Goal: Task Accomplishment & Management: Use online tool/utility

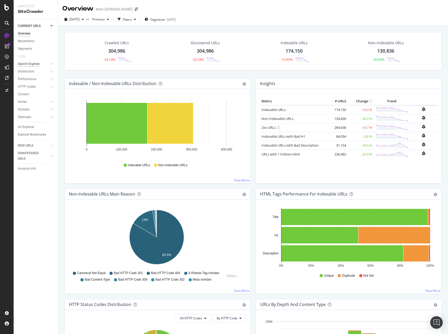
click at [36, 62] on div "Search Engines" at bounding box center [29, 64] width 22 height 6
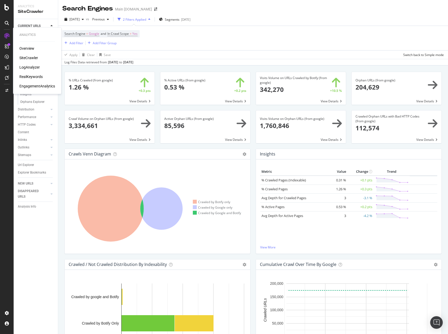
click at [30, 77] on div "RealKeywords" at bounding box center [30, 76] width 23 height 5
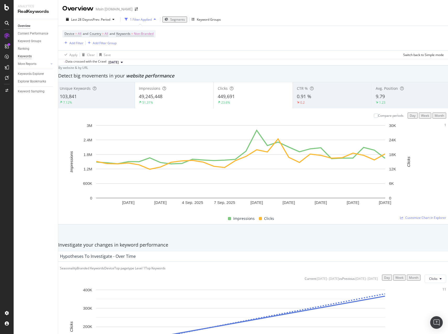
click at [30, 57] on div "Keywords" at bounding box center [25, 57] width 14 height 6
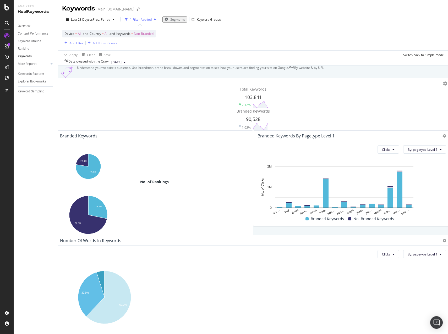
click at [30, 44] on div "Keyword Groups" at bounding box center [38, 41] width 40 height 8
click at [29, 43] on div "Keyword Groups" at bounding box center [29, 42] width 23 height 6
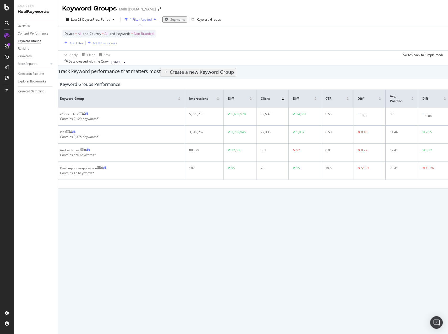
click at [234, 73] on div "Create a new Keyword Group" at bounding box center [198, 72] width 71 height 7
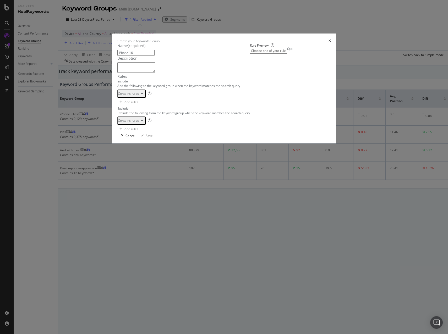
type input "iPhone 16"
click at [155, 73] on textarea "modal" at bounding box center [136, 67] width 38 height 10
paste textarea "iPhone 16"
type textarea "iPhone 16"
click at [171, 134] on div "modal" at bounding box center [194, 116] width 132 height 36
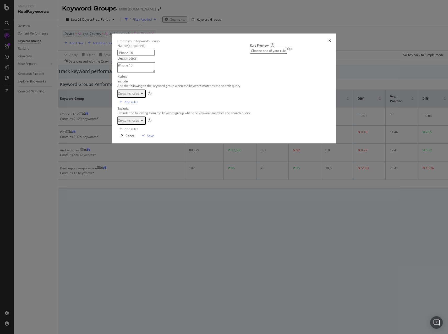
scroll to position [8561, 0]
drag, startPoint x: 348, startPoint y: 274, endPoint x: 342, endPoint y: 281, distance: 9.5
click at [154, 138] on div "Save" at bounding box center [150, 136] width 7 height 4
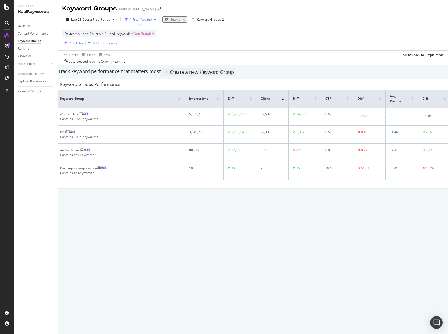
click at [234, 76] on div "Create a new Keyword Group" at bounding box center [198, 72] width 71 height 7
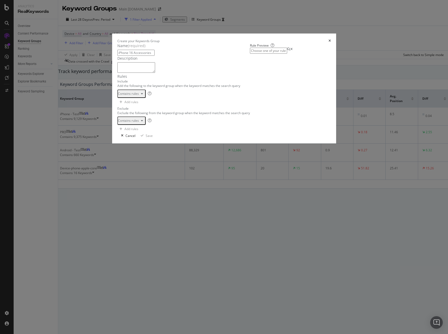
type input "iPhone 16 Accessories"
click at [155, 73] on textarea "modal" at bounding box center [136, 67] width 38 height 10
paste textarea "iPhone 16 Accessories"
type textarea "iPhone 16 Accessories"
click at [179, 134] on div "modal" at bounding box center [194, 116] width 132 height 36
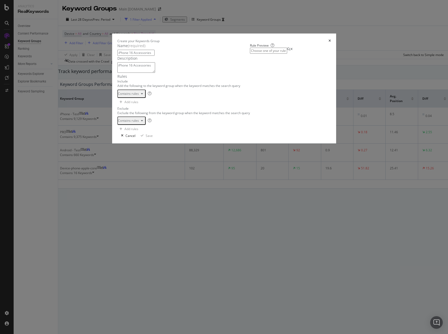
click at [148, 134] on div "modal" at bounding box center [194, 116] width 132 height 36
click at [145, 137] on icon "modal" at bounding box center [143, 135] width 3 height 3
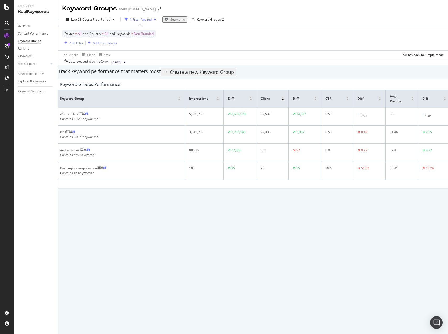
click at [234, 76] on div "Create a new Keyword Group" at bounding box center [202, 72] width 64 height 7
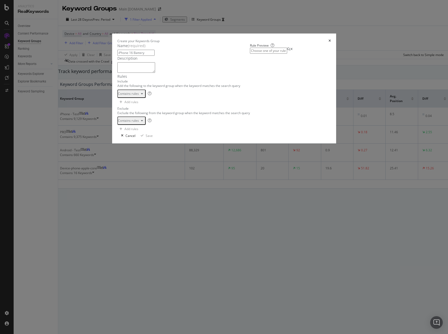
type input "iPhone 16 Battery"
click at [155, 73] on textarea "modal" at bounding box center [136, 67] width 38 height 10
paste textarea "iPhone 16 Battery"
click at [144, 73] on textarea "iPhone 16 Battery" at bounding box center [136, 67] width 38 height 10
paste textarea "Capacity"
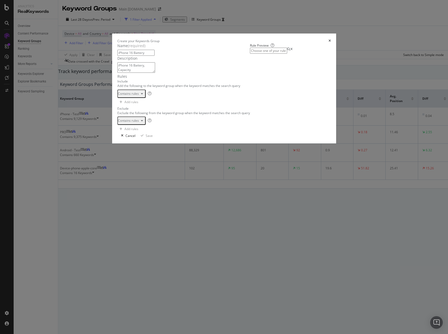
type textarea "iPhone 16 Battery, Capacity"
click at [155, 134] on div "modal" at bounding box center [194, 116] width 132 height 36
click at [154, 138] on div "Save" at bounding box center [150, 136] width 7 height 4
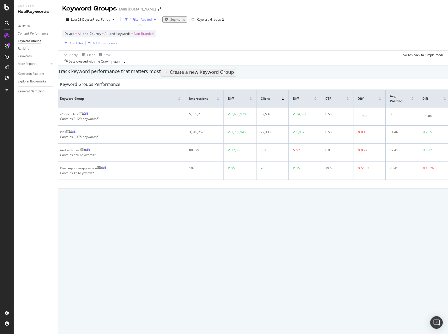
click at [234, 76] on div "Create a new Keyword Group" at bounding box center [202, 72] width 64 height 7
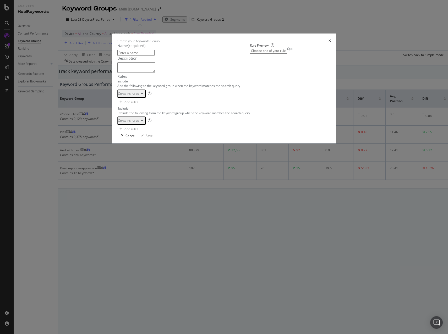
click at [174, 134] on div "modal" at bounding box center [194, 116] width 132 height 36
click at [155, 73] on textarea "modal" at bounding box center [136, 67] width 38 height 10
paste textarea "iPhone 16 Camera"
type textarea "iPhone 16 Camera"
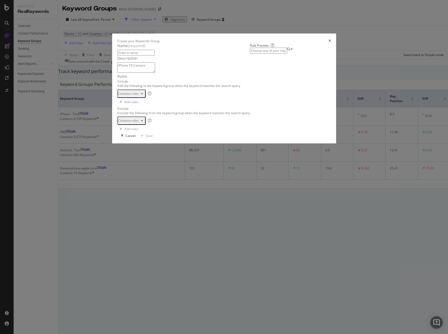
click at [156, 161] on div "modal" at bounding box center [194, 143] width 132 height 36
click at [152, 74] on div "Description iPhone 16 Camera" at bounding box center [183, 65] width 133 height 18
click at [143, 73] on textarea "iPhone 16 Camera" at bounding box center [136, 67] width 38 height 10
click at [139, 56] on input "modal" at bounding box center [135, 53] width 37 height 6
paste input "iPhone 16 Camera"
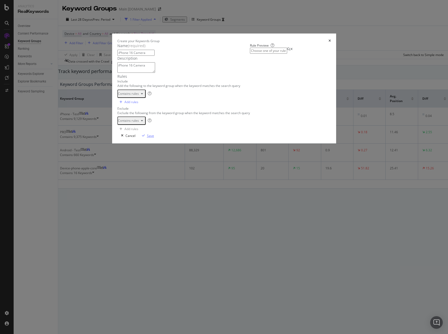
type input "iPhone 16 Camera"
click at [154, 138] on div "Save" at bounding box center [147, 136] width 14 height 4
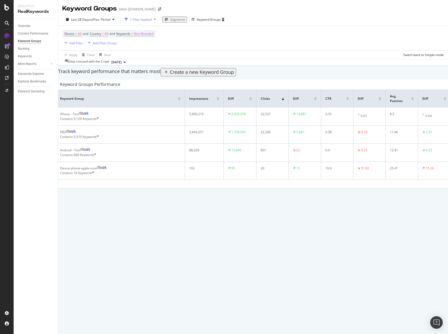
click at [234, 76] on div "Create a new Keyword Group" at bounding box center [202, 72] width 64 height 7
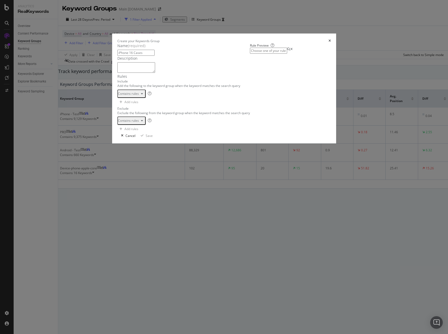
type input "iPhone 16 Cases"
click at [155, 73] on textarea "modal" at bounding box center [136, 67] width 38 height 10
paste textarea "iPhone 16 Cases"
type textarea "iPhone 16 Cases"
click at [204, 134] on div "modal" at bounding box center [194, 116] width 132 height 36
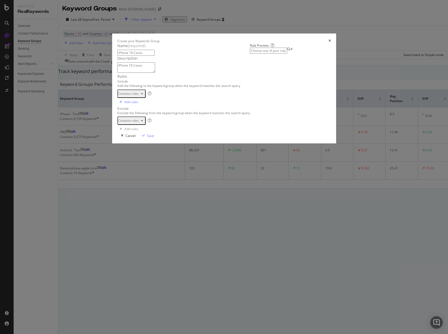
scroll to position [8561, 0]
click at [154, 138] on div "Save" at bounding box center [150, 136] width 7 height 4
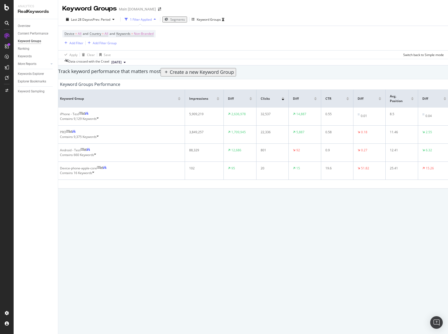
click at [217, 189] on div "Keyword Groups Main att.com Last 28 Days vs Prev. Period 1 Filter Applied Segme…" at bounding box center [253, 94] width 390 height 189
click at [293, 189] on div "Keyword Groups Main att.com Last 28 Days vs Prev. Period 1 Filter Applied Segme…" at bounding box center [253, 94] width 390 height 189
click at [234, 74] on div "Create a new Keyword Group" at bounding box center [202, 72] width 64 height 7
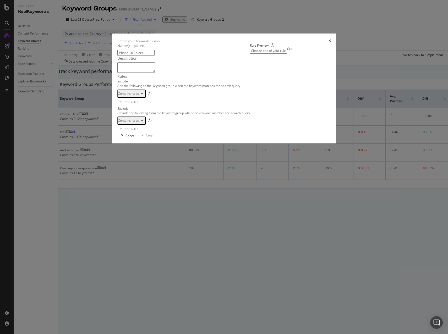
type input "iPhone 16 Colors"
click at [155, 73] on textarea "modal" at bounding box center [136, 67] width 38 height 10
paste textarea "iPhone 16 Colors"
type textarea "iPhone 16 Colors"
click at [184, 134] on div "modal" at bounding box center [194, 116] width 132 height 36
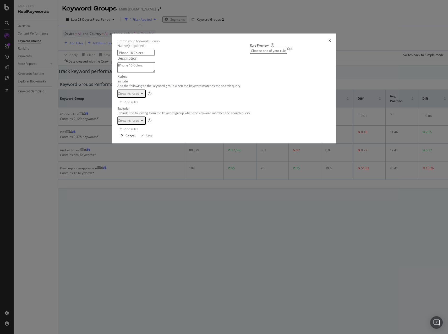
click at [164, 134] on div "modal" at bounding box center [194, 116] width 132 height 36
click at [154, 138] on div "Save" at bounding box center [150, 136] width 7 height 4
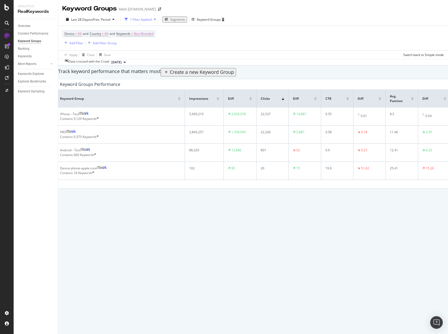
click at [234, 76] on div "Create a new Keyword Group" at bounding box center [202, 72] width 64 height 7
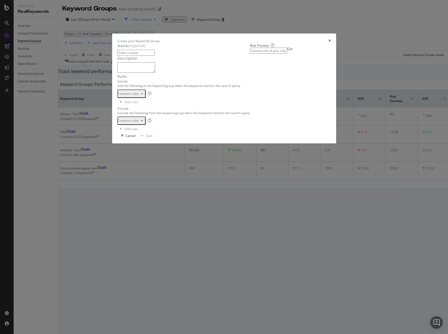
click at [156, 134] on div "modal" at bounding box center [194, 116] width 132 height 36
drag, startPoint x: 148, startPoint y: 92, endPoint x: 150, endPoint y: 99, distance: 7.1
click at [148, 56] on input "modal" at bounding box center [135, 53] width 37 height 6
paste input "iPhone 16 Comparisons - vs iPhone 15"
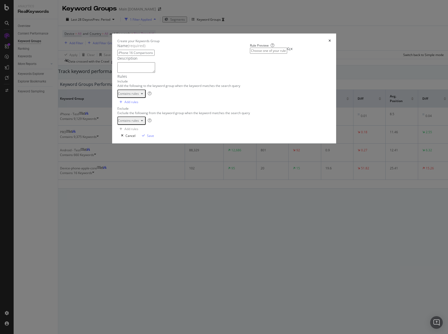
type input "iPhone 16 Comparisons - vs iPhone 15"
click at [155, 73] on textarea "modal" at bounding box center [136, 67] width 38 height 10
paste textarea "iPhone 16 Comparisons - vs iPhone 15"
type textarea "iPhone 16 Comparisons - vs iPhone 15"
click at [154, 138] on div "Save" at bounding box center [150, 136] width 7 height 4
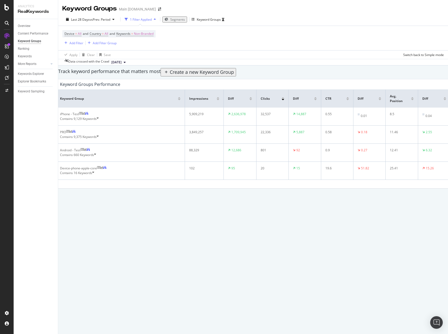
click at [234, 76] on div "Create a new Keyword Group" at bounding box center [198, 72] width 71 height 7
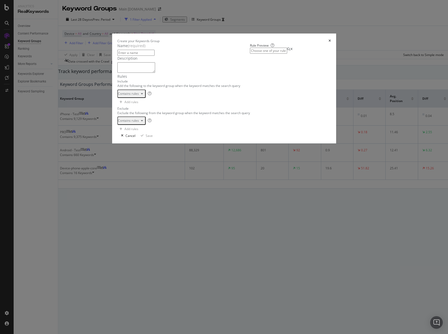
click at [117, 73] on textarea "modal" at bounding box center [136, 67] width 38 height 10
paste textarea "iPhone 16 Features"
type textarea "iPhone 16 Features"
click at [120, 56] on input "modal" at bounding box center [135, 53] width 37 height 6
paste input "iPhone 16 Features"
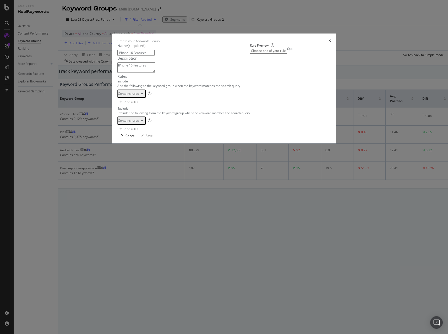
type input "iPhone 16 Features"
click at [145, 112] on div "One Keyword per line: Keyword 1 Keyword 2 Keyword 3" at bounding box center [147, 105] width 33 height 13
click at [145, 134] on div "modal" at bounding box center [194, 116] width 132 height 36
click at [154, 138] on div "Save" at bounding box center [150, 136] width 7 height 4
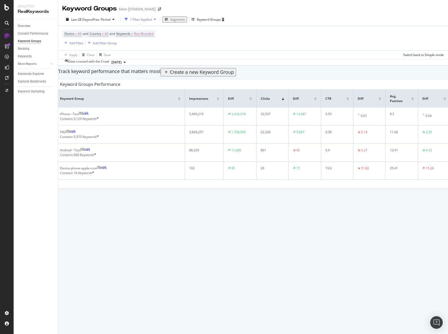
click at [234, 75] on div "Create a new Keyword Group" at bounding box center [202, 72] width 64 height 7
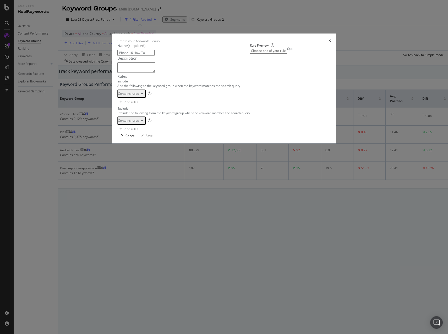
type input "iPhone 16 How-To"
click at [155, 73] on textarea "modal" at bounding box center [136, 67] width 38 height 10
paste textarea "iPhone 16 How-To"
type textarea "iPhone 16 How-To"
click at [171, 134] on div "modal" at bounding box center [194, 116] width 132 height 36
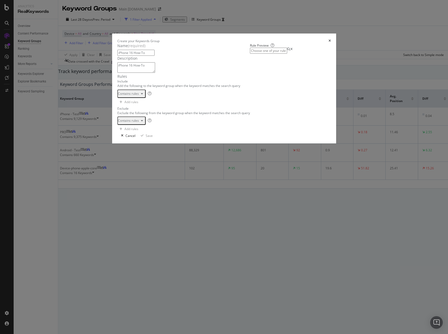
click at [128, 134] on div "modal" at bounding box center [194, 116] width 132 height 36
click at [154, 138] on div "Save" at bounding box center [150, 136] width 7 height 4
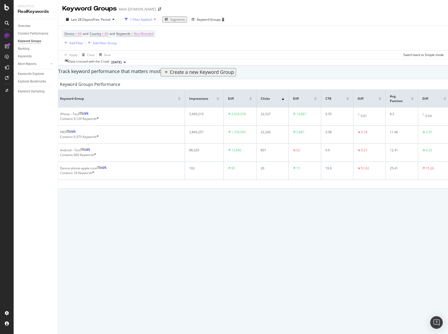
click at [234, 76] on div "Create a new Keyword Group" at bounding box center [202, 72] width 64 height 7
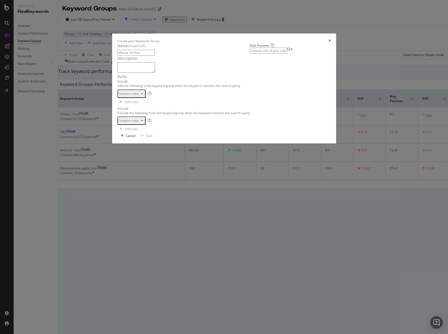
type input "iPhone 16 Plus"
click at [155, 73] on textarea "modal" at bounding box center [136, 67] width 38 height 10
paste textarea "iPhone 16 Plus"
type textarea "iPhone 16 Plus"
click at [177, 134] on div "modal" at bounding box center [194, 116] width 132 height 36
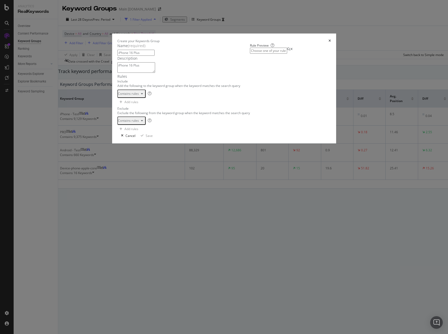
click at [143, 112] on div "One Keyword per line: Keyword 1 Keyword 2 Keyword 3" at bounding box center [147, 105] width 33 height 13
click at [154, 138] on div "Save" at bounding box center [150, 136] width 7 height 4
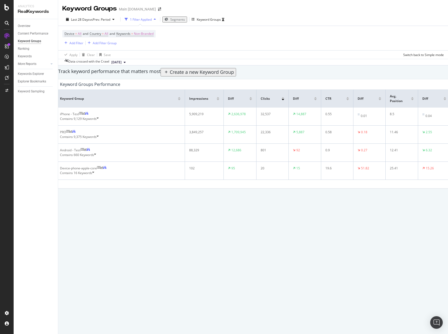
click at [234, 76] on div "Create a new Keyword Group" at bounding box center [202, 72] width 64 height 7
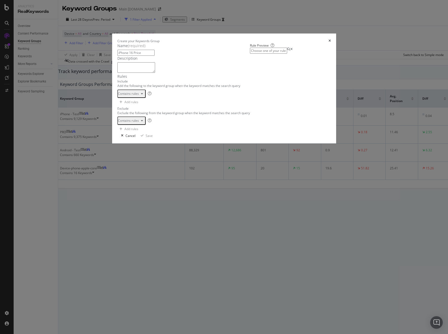
type input "iPhone 16 Price"
click at [117, 73] on textarea "modal" at bounding box center [136, 67] width 38 height 10
paste textarea "iPhone 16 Price"
type textarea "iPhone 16 Price"
click at [149, 134] on div "modal" at bounding box center [194, 116] width 132 height 36
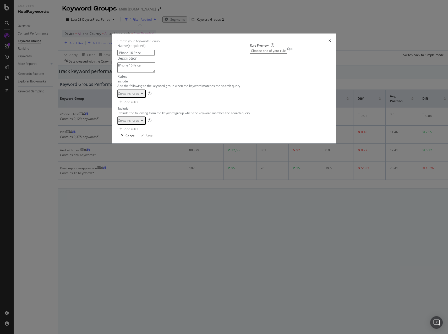
click at [177, 134] on div "modal" at bounding box center [194, 116] width 132 height 36
click at [147, 137] on div "modal" at bounding box center [143, 135] width 7 height 3
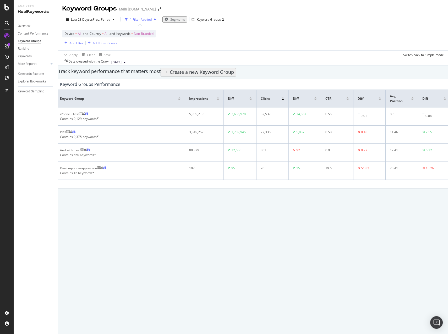
click at [234, 73] on div "Create a new Keyword Group" at bounding box center [198, 72] width 71 height 7
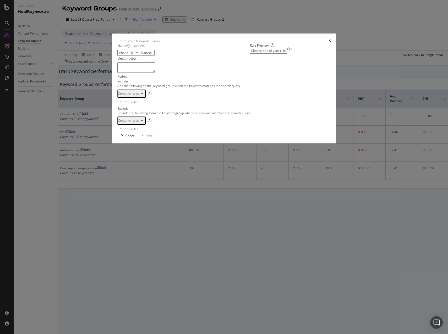
type input "iPhone 16 Pro - Battery"
click at [155, 73] on textarea "modal" at bounding box center [136, 67] width 38 height 10
paste textarea "iPhone 16 Pro - Battery"
type textarea "iPhone 16 Pro - Battery"
click at [207, 134] on div "modal" at bounding box center [194, 116] width 132 height 36
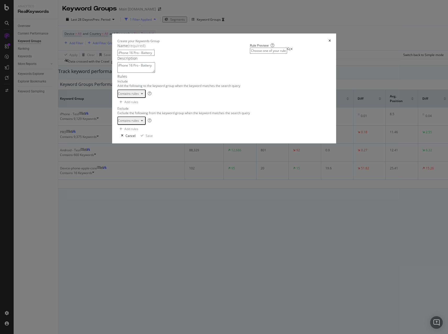
drag, startPoint x: 160, startPoint y: 190, endPoint x: 158, endPoint y: 177, distance: 12.3
click at [160, 106] on div "Contains rules 1 One Keyword per line: Keyword 1 Keyword 2 Keyword 3 XXXXXXXXXX…" at bounding box center [183, 98] width 133 height 17
click at [158, 134] on div "modal" at bounding box center [194, 116] width 132 height 36
paste textarea "iphone 16 pro à prova d'água especificações"
click at [171, 134] on div "modal" at bounding box center [194, 116] width 132 height 36
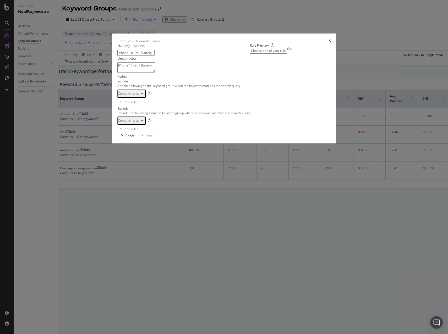
paste textarea "Cursor at row 37891"
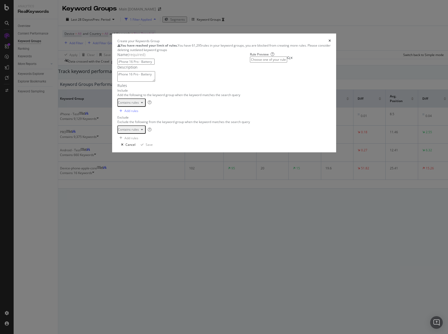
scroll to position [8561, 0]
click at [180, 142] on div "iphone 16 pro features comparison what are the new features of the iphone 16 pr…" at bounding box center [195, 124] width 122 height 36
type textarea "iphone 16 pro wallpaper aspect ratio"
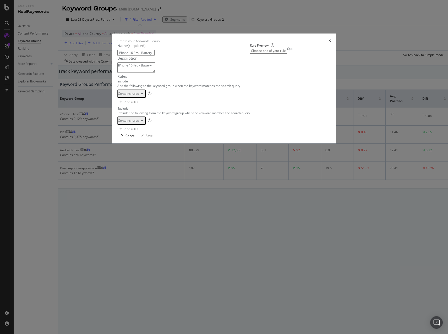
click at [143, 112] on div "One Keyword per line: Keyword 1 Keyword 2 Keyword 3" at bounding box center [146, 105] width 33 height 13
click at [331, 43] on div "Create your Keywords Group" at bounding box center [224, 41] width 214 height 4
click at [331, 42] on icon "times" at bounding box center [330, 40] width 2 height 3
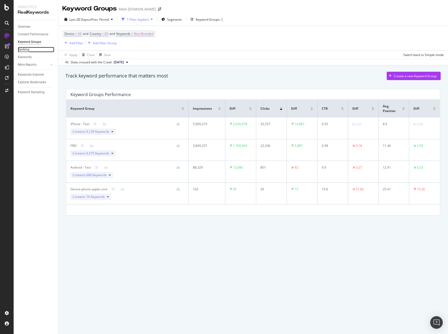
click at [25, 50] on div "Ranking" at bounding box center [24, 50] width 12 height 6
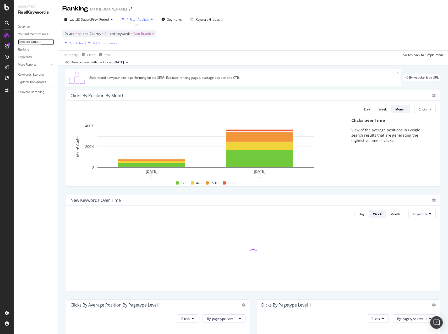
click at [31, 42] on div "Keyword Groups" at bounding box center [29, 42] width 23 height 6
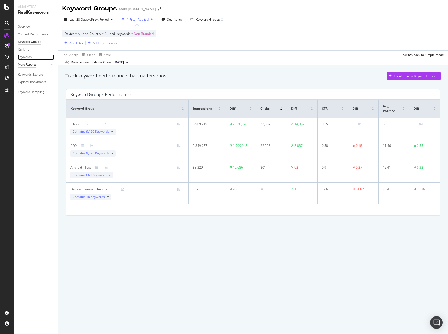
drag, startPoint x: 28, startPoint y: 57, endPoint x: 33, endPoint y: 64, distance: 8.6
click at [28, 57] on div "Keywords" at bounding box center [25, 58] width 14 height 6
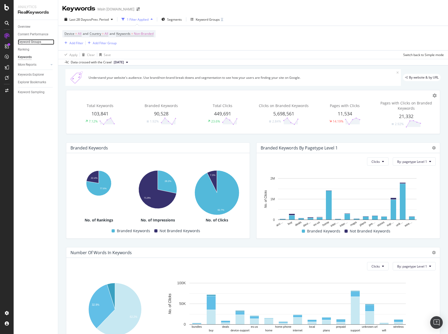
click at [25, 41] on div "Keyword Groups" at bounding box center [29, 42] width 23 height 6
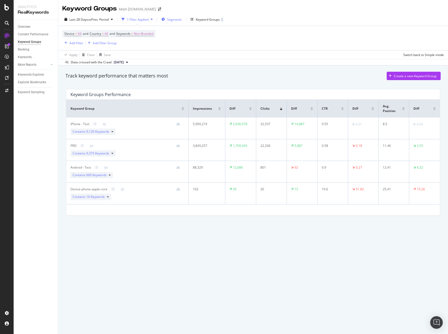
click at [167, 18] on div "Segments" at bounding box center [171, 19] width 20 height 8
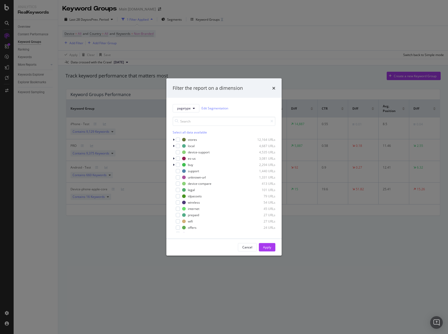
click at [206, 47] on div "Filter the report on a dimension pagetype Edit Segmentation Select all data ava…" at bounding box center [224, 167] width 448 height 334
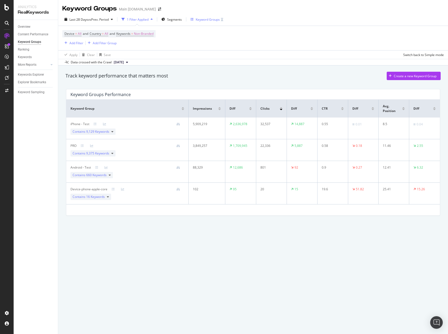
click at [209, 21] on div "Keyword Groups" at bounding box center [208, 19] width 24 height 4
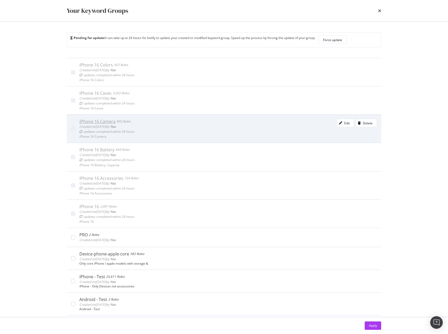
scroll to position [11, 0]
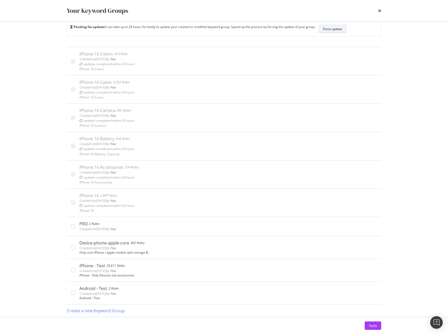
click at [339, 31] on div "Force update" at bounding box center [332, 29] width 19 height 4
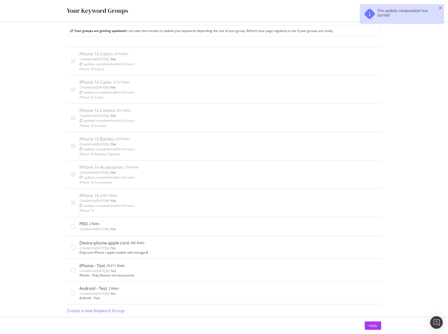
scroll to position [7, 0]
click at [89, 315] on div "Create a new Keyword Group" at bounding box center [96, 311] width 58 height 12
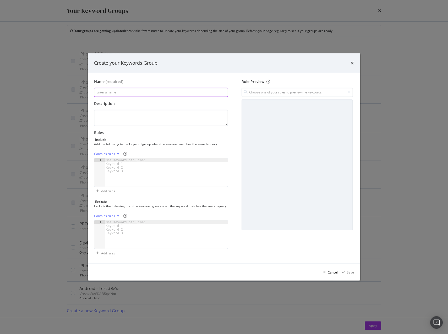
drag, startPoint x: 166, startPoint y: 88, endPoint x: 168, endPoint y: 95, distance: 7.2
click at [166, 88] on input "modal" at bounding box center [161, 92] width 134 height 9
paste input "iPhone 16 Pro - Battery"
type input "iPhone 16 Pro - Battery"
click at [165, 114] on textarea "modal" at bounding box center [161, 118] width 134 height 16
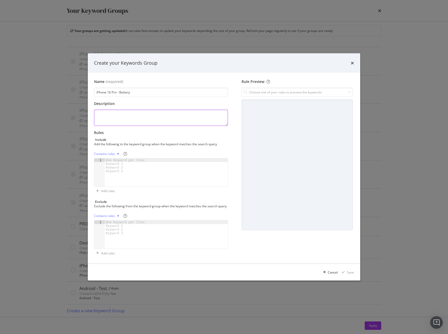
paste textarea "iPhone 16 Pro - Battery"
type textarea "iPhone 16 Pro - Battery"
click at [184, 106] on div "Description iPhone 16 Pro - Battery" at bounding box center [161, 113] width 134 height 25
drag, startPoint x: 184, startPoint y: 106, endPoint x: 190, endPoint y: 153, distance: 46.8
click at [190, 153] on div "Contains rules" at bounding box center [161, 154] width 134 height 8
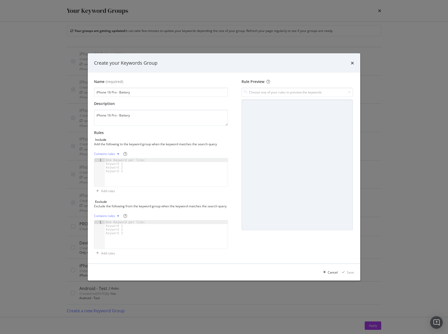
click at [156, 168] on div "modal" at bounding box center [166, 177] width 123 height 36
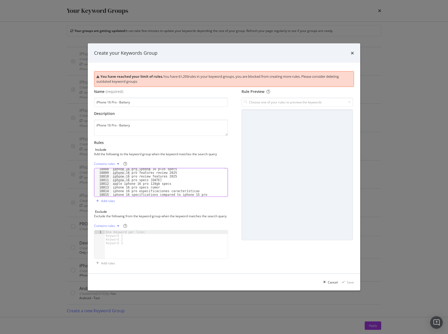
scroll to position [8561, 0]
click at [352, 51] on icon "times" at bounding box center [352, 53] width 3 height 4
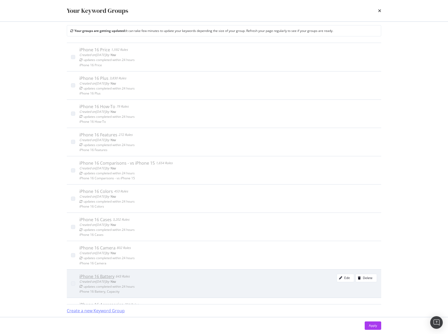
scroll to position [138, 0]
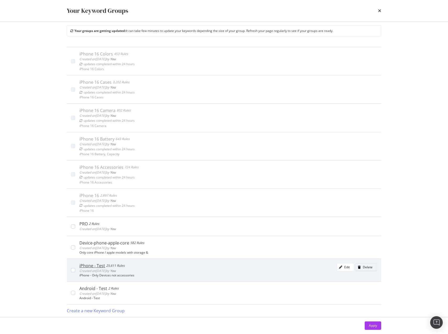
click at [363, 266] on div "Delete" at bounding box center [368, 267] width 10 height 4
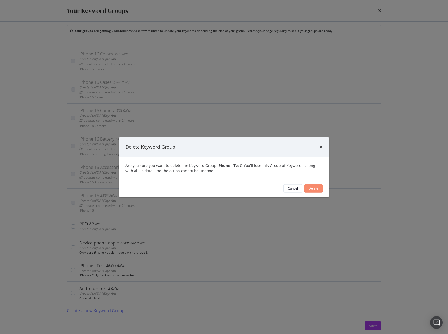
click at [313, 190] on div "Delete" at bounding box center [314, 188] width 10 height 4
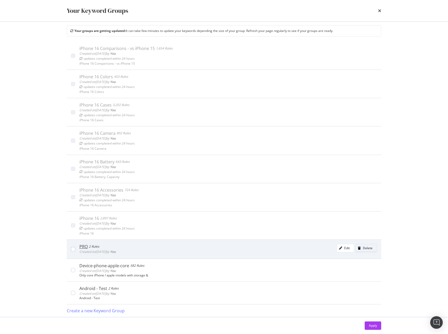
click at [363, 249] on div "Delete" at bounding box center [368, 248] width 10 height 4
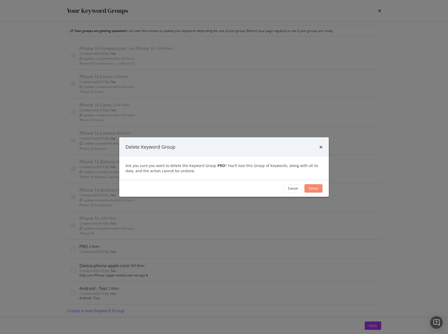
click at [317, 190] on div "Delete" at bounding box center [314, 188] width 10 height 4
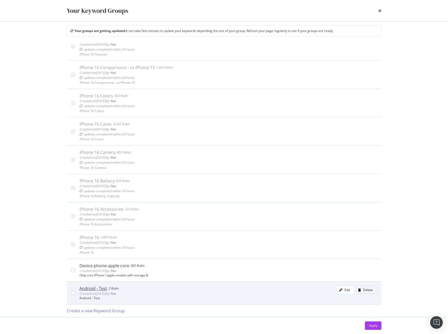
click at [363, 289] on div "Delete" at bounding box center [368, 290] width 10 height 4
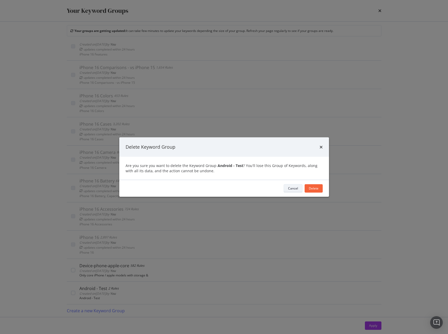
click at [298, 186] on div "Cancel" at bounding box center [293, 188] width 10 height 7
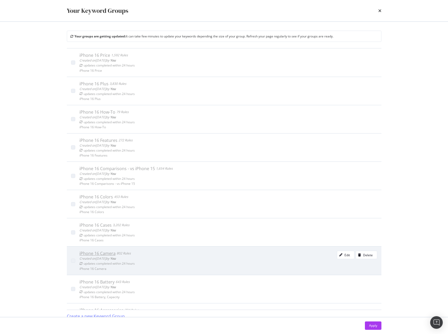
scroll to position [0, 0]
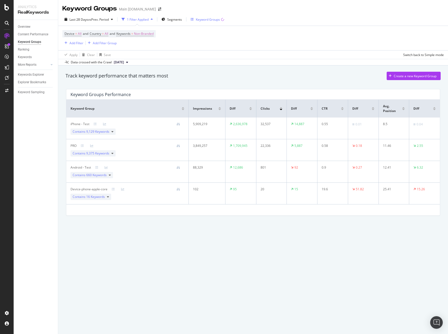
click at [215, 19] on div "Keyword Groups" at bounding box center [208, 19] width 24 height 4
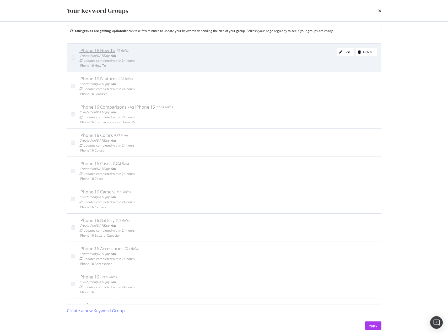
scroll to position [96, 0]
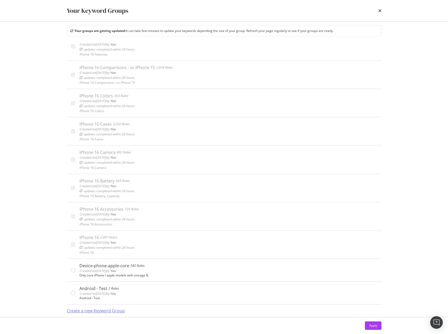
click at [107, 312] on div "Create a new Keyword Group" at bounding box center [96, 311] width 58 height 6
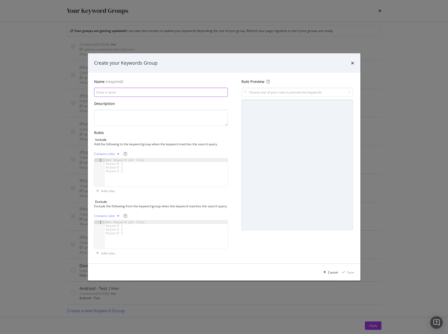
click at [145, 89] on input "modal" at bounding box center [161, 92] width 134 height 9
paste input "iPhone 16 Pro - Battery"
type input "iPhone 16 Pro - Battery"
click at [144, 113] on textarea "modal" at bounding box center [161, 118] width 134 height 16
paste textarea "iPhone 16 Pro - Battery"
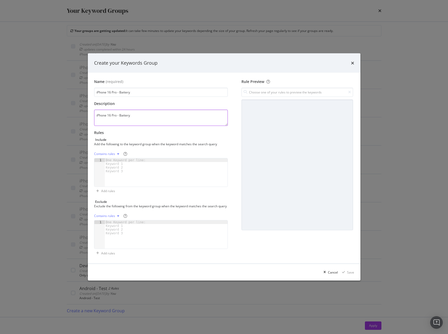
type textarea "iPhone 16 Pro - Battery"
click at [147, 169] on div "modal" at bounding box center [166, 177] width 123 height 36
click at [162, 171] on div "modal" at bounding box center [166, 177] width 123 height 36
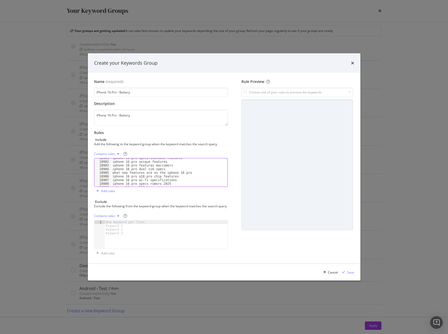
scroll to position [8561, 0]
click at [346, 274] on div "modal" at bounding box center [343, 272] width 7 height 3
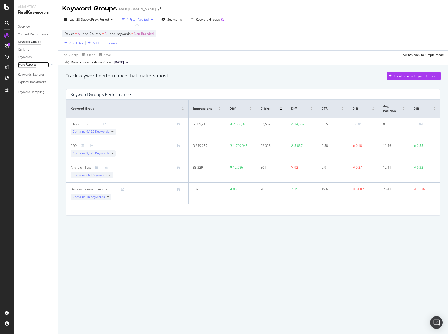
click at [26, 63] on div "More Reports" at bounding box center [27, 65] width 19 height 6
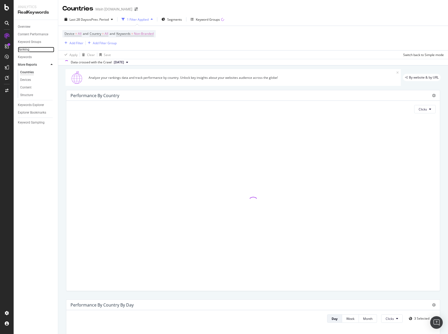
click at [25, 51] on div "Ranking" at bounding box center [24, 50] width 12 height 6
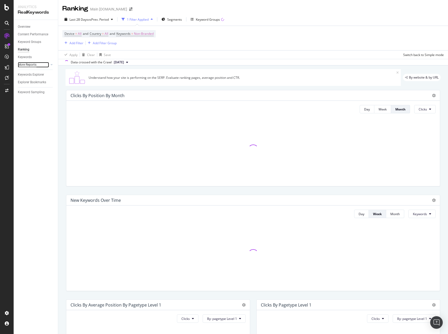
click at [30, 64] on div "More Reports" at bounding box center [27, 65] width 19 height 6
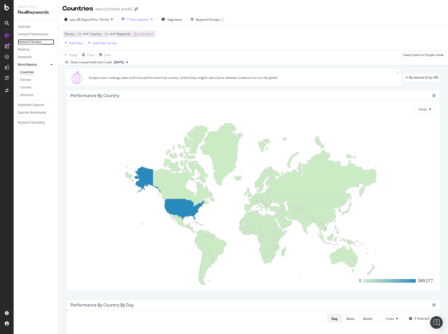
click at [26, 42] on div "Keyword Groups" at bounding box center [29, 42] width 23 height 6
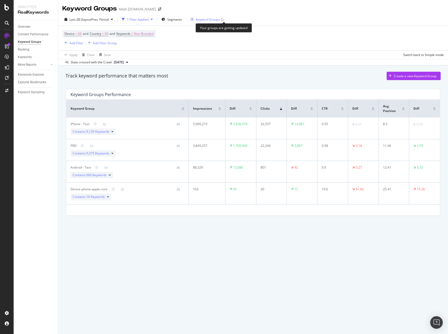
click at [222, 20] on icon "button" at bounding box center [223, 20] width 4 height 4
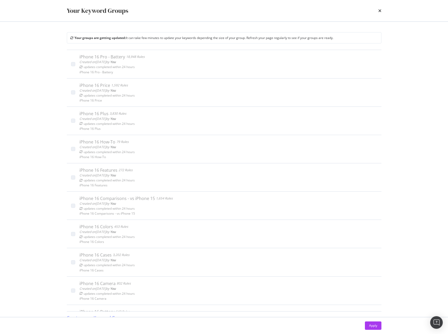
scroll to position [7, 0]
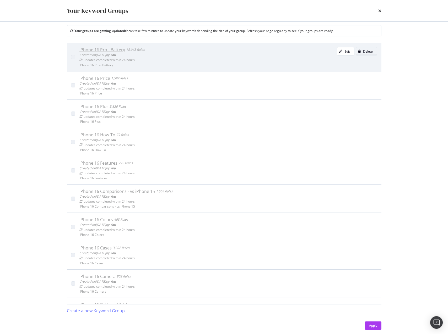
click at [363, 53] on div "Delete" at bounding box center [368, 51] width 10 height 4
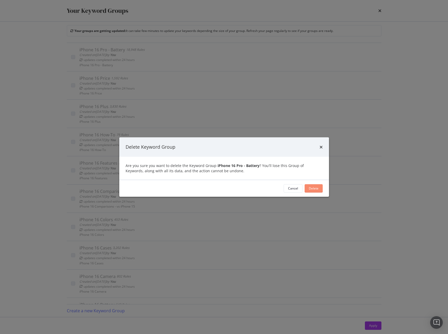
click at [315, 191] on div "Delete" at bounding box center [314, 189] width 10 height 8
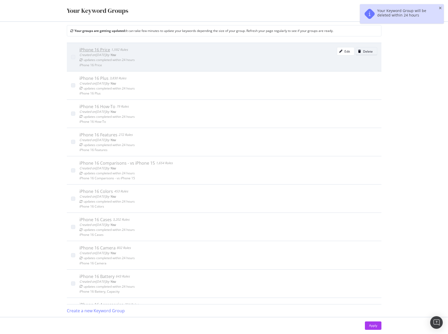
click at [358, 51] on icon "modal" at bounding box center [359, 51] width 3 height 3
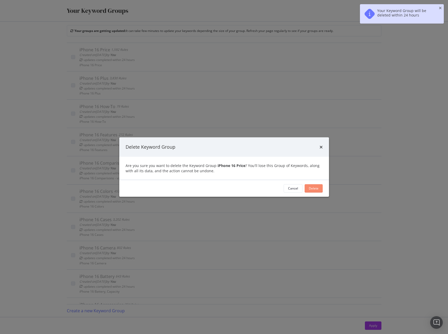
click at [308, 185] on button "Delete" at bounding box center [314, 188] width 18 height 8
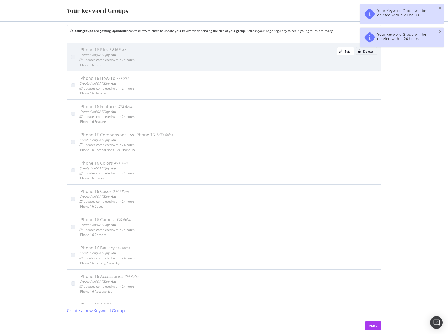
click at [363, 53] on div "Delete" at bounding box center [368, 51] width 10 height 4
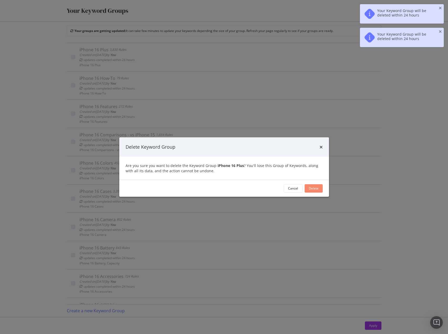
click at [319, 187] on button "Delete" at bounding box center [314, 188] width 18 height 8
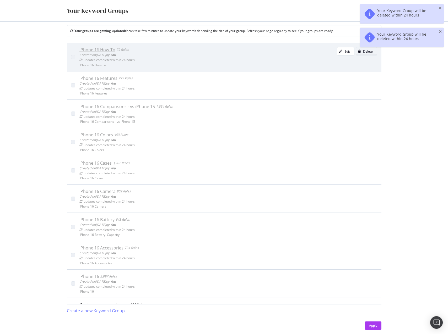
click at [363, 53] on div "Delete" at bounding box center [368, 51] width 10 height 4
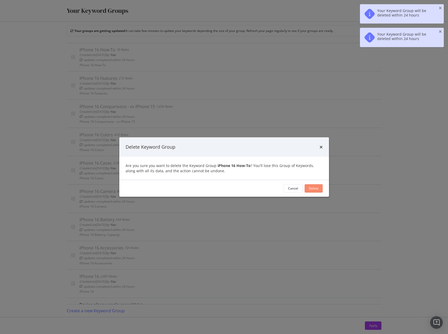
click at [317, 185] on div "Delete" at bounding box center [314, 189] width 10 height 8
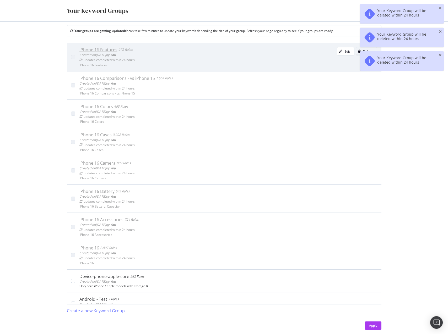
click at [363, 51] on div "Delete" at bounding box center [368, 51] width 10 height 4
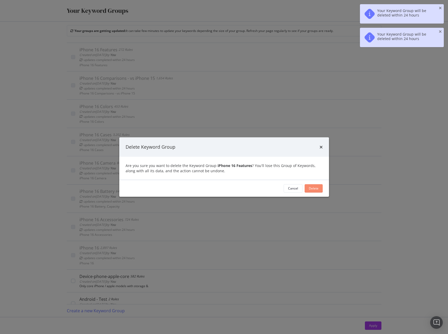
click at [320, 189] on button "Delete" at bounding box center [314, 188] width 18 height 8
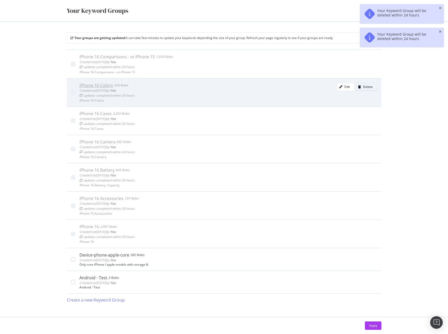
click at [367, 86] on div "Delete" at bounding box center [368, 87] width 10 height 4
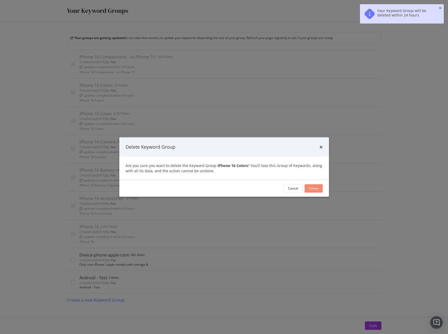
click at [314, 189] on div "Delete" at bounding box center [314, 188] width 10 height 4
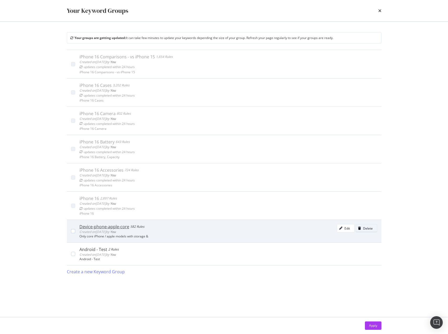
click at [372, 231] on div "Delete" at bounding box center [364, 228] width 17 height 7
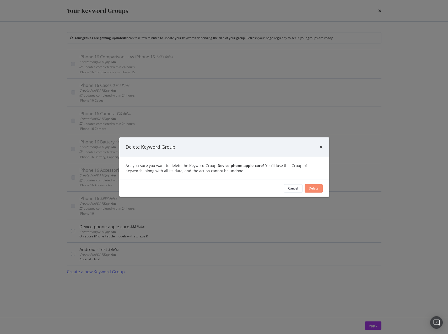
click at [316, 189] on div "Delete" at bounding box center [314, 188] width 10 height 4
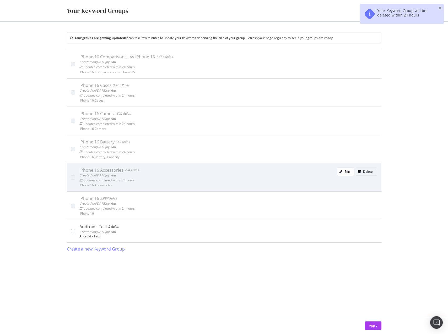
click at [368, 174] on div "Delete" at bounding box center [364, 171] width 17 height 7
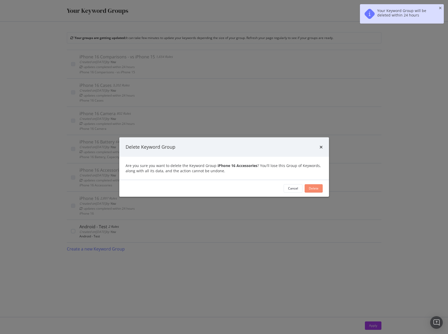
click at [318, 185] on div "Delete" at bounding box center [314, 189] width 10 height 8
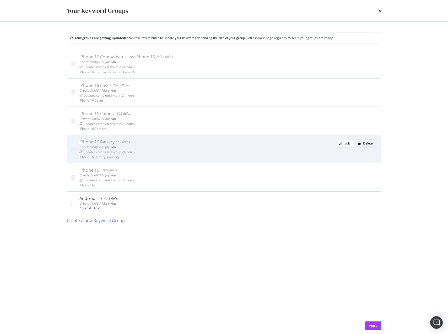
click at [359, 144] on icon "modal" at bounding box center [359, 143] width 3 height 3
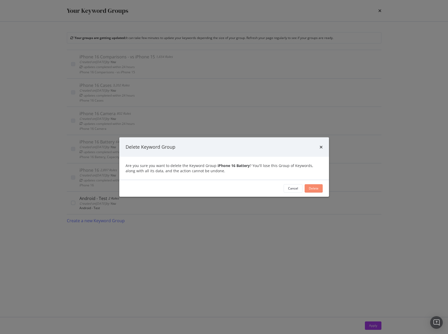
click at [312, 188] on div "Delete" at bounding box center [314, 188] width 10 height 4
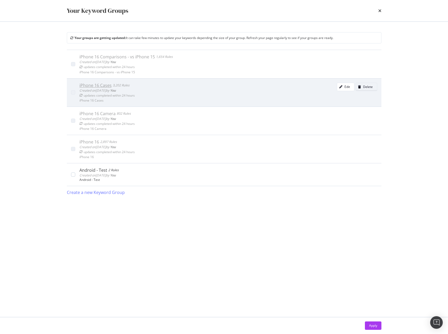
click at [367, 86] on div "Delete" at bounding box center [368, 87] width 10 height 4
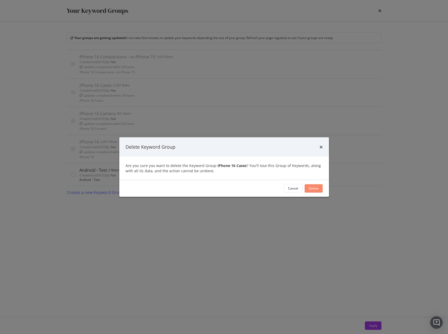
click at [311, 191] on div "Delete" at bounding box center [314, 188] width 10 height 4
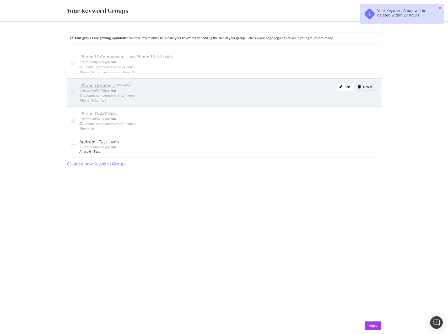
click at [365, 89] on div "Delete" at bounding box center [364, 86] width 17 height 7
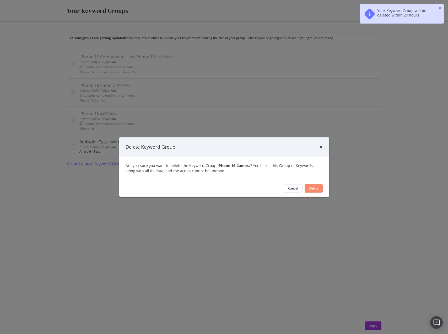
click at [315, 189] on div "Delete" at bounding box center [314, 188] width 10 height 4
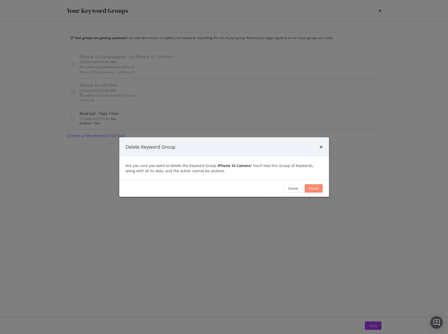
click at [310, 188] on div "Delete" at bounding box center [314, 188] width 10 height 4
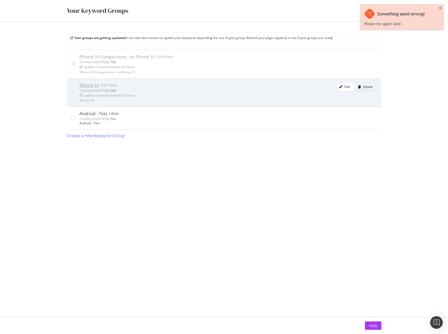
click at [358, 89] on div "Delete" at bounding box center [364, 86] width 17 height 7
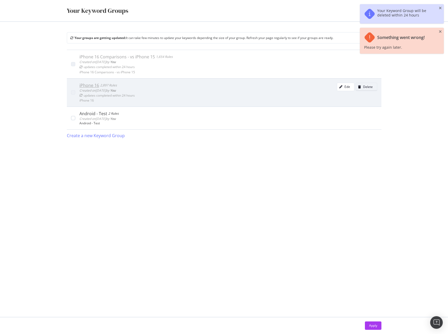
click at [364, 90] on div "Delete" at bounding box center [364, 86] width 17 height 7
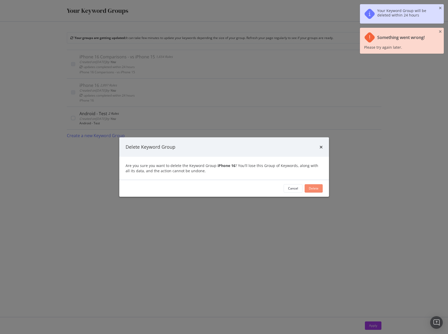
click at [318, 189] on div "Delete" at bounding box center [314, 188] width 10 height 4
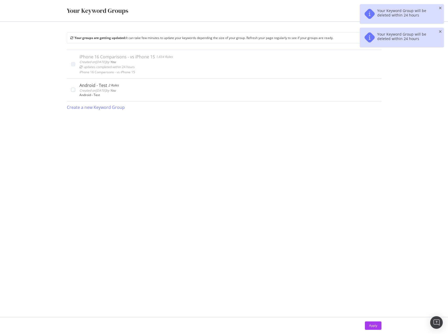
click at [315, 188] on div "iPhone 16 Comparisons - vs iPhone 15 1,654 Rules Created on 2025 Sep 26th by Yo…" at bounding box center [224, 178] width 315 height 257
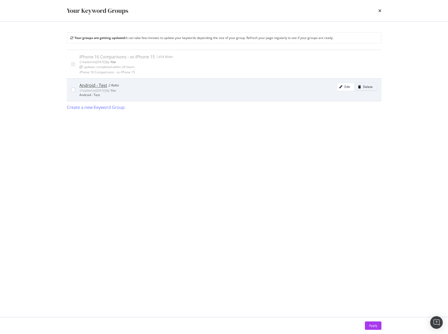
click at [369, 87] on div "Delete" at bounding box center [368, 87] width 10 height 4
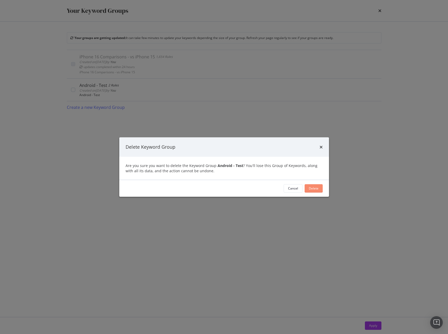
click at [309, 187] on div "Delete" at bounding box center [314, 188] width 10 height 4
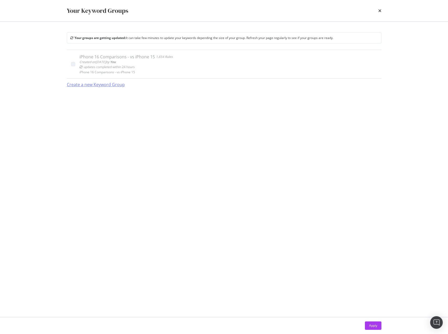
click at [92, 88] on div "Create a new Keyword Group" at bounding box center [96, 85] width 58 height 6
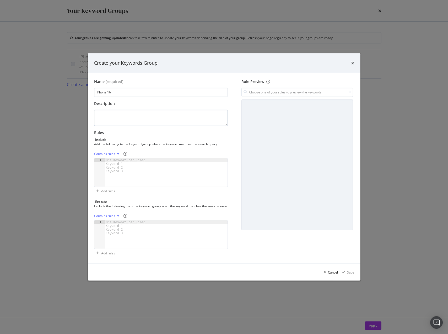
type input "iPhone 16"
click at [118, 110] on textarea "modal" at bounding box center [161, 118] width 134 height 16
paste textarea "iPhone 16"
type textarea "iPhone 16"
drag, startPoint x: 133, startPoint y: 106, endPoint x: 136, endPoint y: 114, distance: 8.7
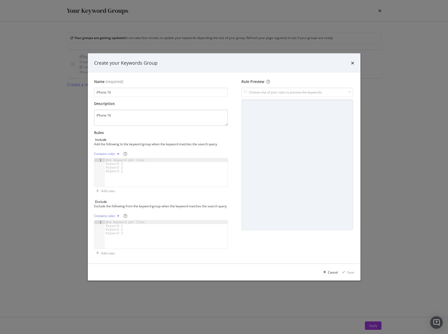
click at [133, 106] on div "Description iPhone 16" at bounding box center [161, 113] width 134 height 25
click at [136, 115] on textarea "iPhone 16" at bounding box center [161, 118] width 134 height 16
click at [135, 171] on div "modal" at bounding box center [166, 177] width 123 height 36
paste textarea "iPhone 16"
type textarea "iPhone 16"
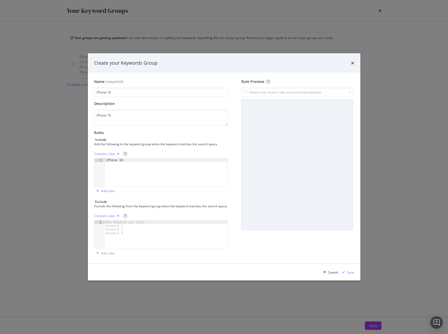
drag, startPoint x: 174, startPoint y: 174, endPoint x: 171, endPoint y: 176, distance: 3.4
click at [173, 174] on div "iPhone 16" at bounding box center [166, 177] width 123 height 36
click at [353, 274] on div "Save" at bounding box center [350, 273] width 7 height 4
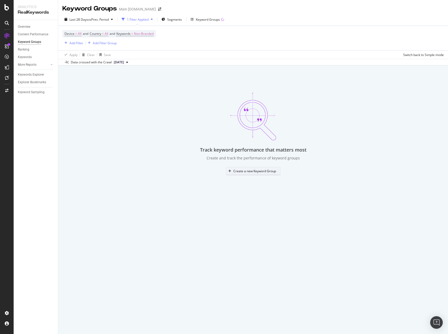
click at [263, 173] on div "Create a new Keyword Group" at bounding box center [254, 171] width 43 height 4
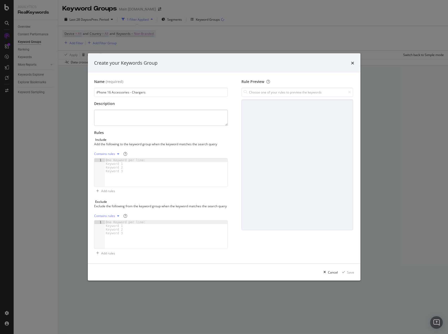
type input "iPhone 16 Accessories - Chargers"
click at [178, 115] on textarea "modal" at bounding box center [161, 118] width 134 height 16
paste textarea "iPhone 16 Accessories - Chargers"
type textarea "iPhone 16 Accessories - Chargers"
click at [188, 181] on div "modal" at bounding box center [166, 177] width 123 height 36
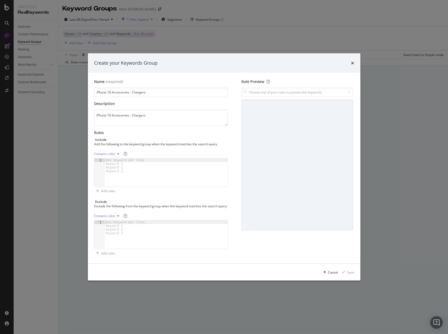
click at [185, 172] on div "modal" at bounding box center [166, 177] width 123 height 36
click at [186, 162] on div "modal" at bounding box center [166, 177] width 123 height 36
click at [168, 162] on div "modal" at bounding box center [166, 177] width 123 height 36
click at [152, 163] on div "modal" at bounding box center [166, 177] width 123 height 36
paste textarea "charger"
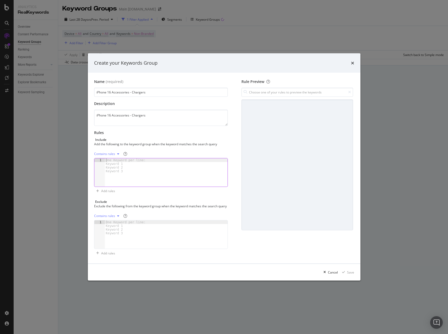
type textarea "charger"
click at [139, 175] on div "charger" at bounding box center [166, 177] width 123 height 36
paste textarea "Cursor at row 726"
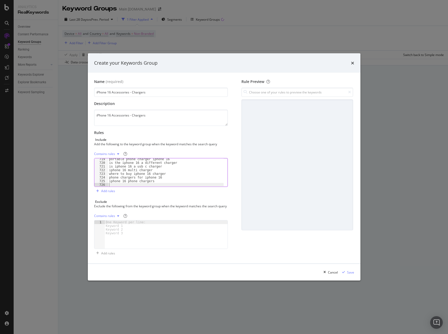
scroll to position [2636, 0]
click at [350, 275] on div "Save" at bounding box center [350, 273] width 7 height 4
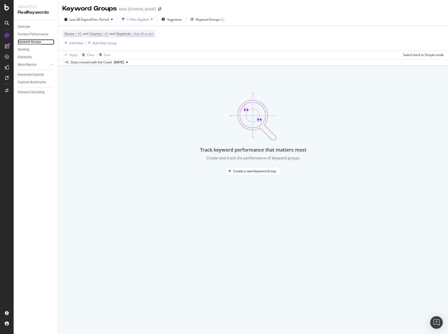
click at [34, 45] on div "Keyword Groups" at bounding box center [29, 42] width 23 height 6
click at [204, 19] on div "Keyword Groups" at bounding box center [208, 19] width 24 height 4
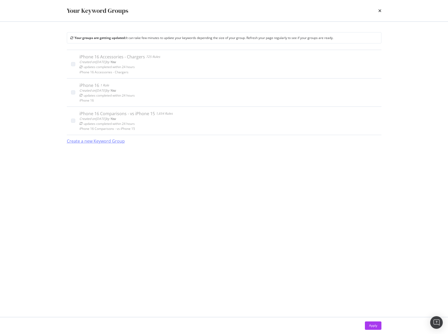
click at [116, 142] on div "Create a new Keyword Group" at bounding box center [96, 141] width 58 height 6
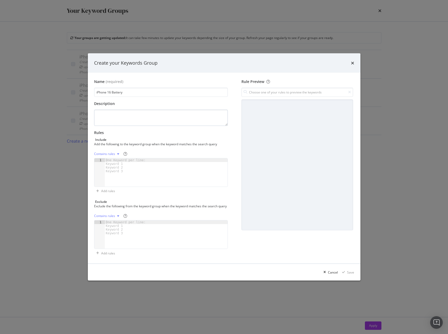
type input "iPhone 16 Battery"
click at [128, 112] on textarea "modal" at bounding box center [161, 118] width 134 height 16
click at [167, 116] on textarea "modal" at bounding box center [161, 118] width 134 height 16
paste textarea "iPhone 16 Battery - Capacity"
type textarea "iPhone 16 Battery - Capacity"
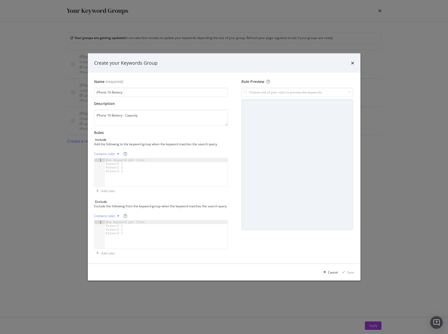
click at [118, 167] on div "One Keyword per line: Keyword 1 Keyword 2 Keyword 3" at bounding box center [127, 166] width 44 height 15
paste textarea "iphone 16 battery"
type textarea "iphone 16 battery"
click at [185, 166] on div "iphone 16 battery" at bounding box center [166, 177] width 123 height 36
paste textarea "iphone 16 battery"
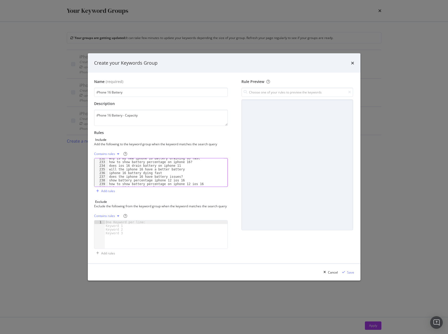
scroll to position [0, 0]
click at [128, 159] on div "iphone 16 battery iphone 16 battery capacity iphone 16 battery capacity mah iph…" at bounding box center [166, 177] width 116 height 36
type textarea "iphone 16 battery"
click at [349, 275] on div "Save" at bounding box center [350, 273] width 7 height 4
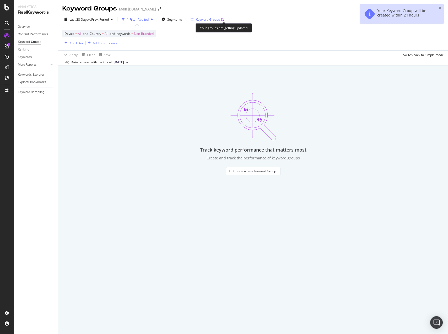
click at [223, 20] on icon "button" at bounding box center [222, 19] width 3 height 3
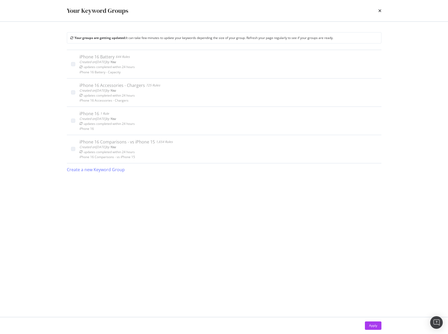
click at [158, 243] on div "iPhone 16 Battery 644 Rules Created on 2025 Sep 26th by You updates completed w…" at bounding box center [224, 178] width 315 height 257
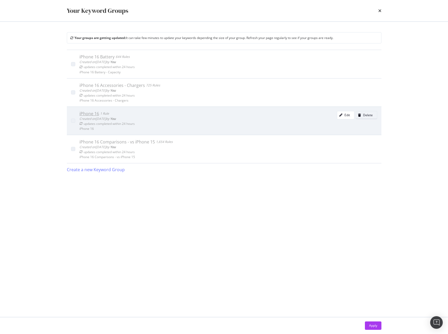
click at [371, 116] on div "Delete" at bounding box center [368, 115] width 10 height 4
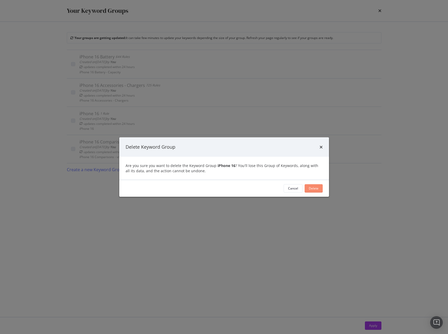
click at [309, 189] on button "Delete" at bounding box center [314, 188] width 18 height 8
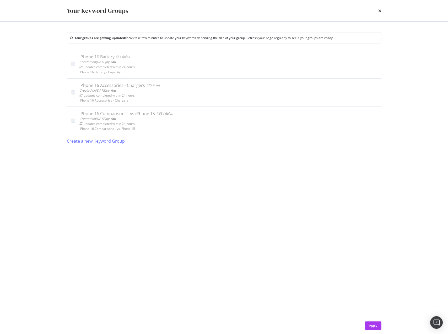
click at [133, 180] on div "iPhone 16 Battery 644 Rules Created on 2025 Sep 26th by You updates completed w…" at bounding box center [224, 178] width 315 height 257
click at [119, 144] on div "Create a new Keyword Group" at bounding box center [96, 141] width 58 height 6
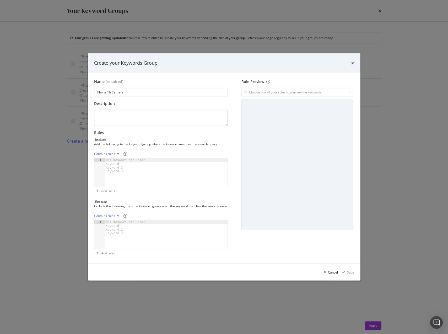
type input "iPhone 16 Camera"
click at [146, 114] on textarea "modal" at bounding box center [161, 118] width 134 height 16
paste textarea "iPhone 16 Camera"
type textarea "iPhone 16 Camera"
click at [151, 164] on div "modal" at bounding box center [166, 177] width 123 height 36
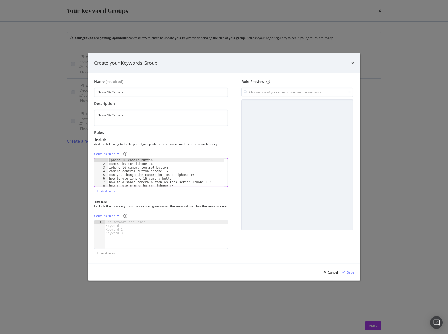
drag, startPoint x: 158, startPoint y: 159, endPoint x: 106, endPoint y: 156, distance: 51.9
click at [106, 158] on div "1 2 3 4 5 6 7 8 9 iphone 16 camera button camera button iphone 16 iphone 16 cam…" at bounding box center [161, 172] width 134 height 29
click at [109, 159] on div "iphone 16 camera button camera button iphone 16 iphone 16 camera control button…" at bounding box center [166, 173] width 116 height 28
type textarea "iphone 16 camera button"
paste textarea "iphone 16 camera button"
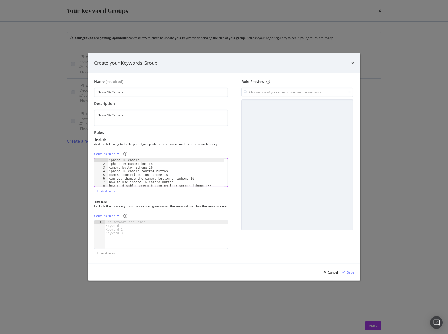
type textarea "iphone 16 camera"
click at [348, 275] on div "Save" at bounding box center [350, 273] width 7 height 4
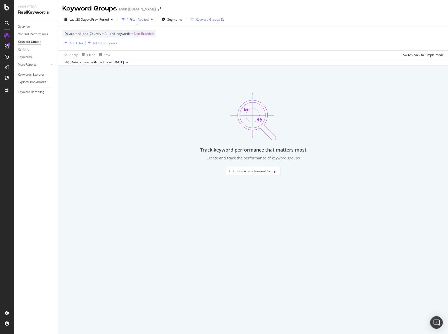
click at [195, 20] on div "Keyword Groups" at bounding box center [208, 19] width 34 height 4
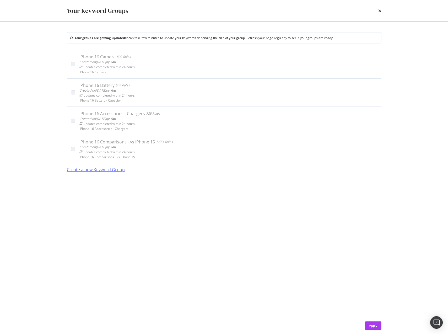
click at [120, 167] on div "Create a new Keyword Group" at bounding box center [96, 170] width 58 height 6
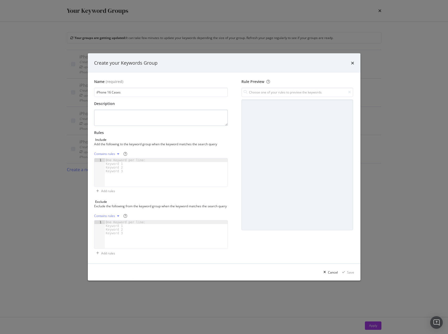
type input "iPhone 16 Cases"
click at [137, 120] on textarea "modal" at bounding box center [161, 118] width 134 height 16
paste textarea "iPhone 16 Cases"
type textarea "iPhone 16 Cases"
click at [140, 162] on div "One Keyword per line: Keyword 1 Keyword 2 Keyword 3" at bounding box center [127, 166] width 44 height 15
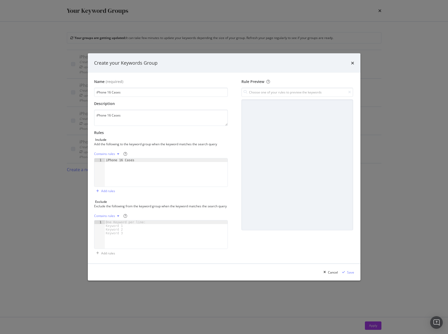
type textarea "iPhone 16 Cases"
click at [157, 169] on div "iPhone 16 Cases" at bounding box center [166, 177] width 123 height 36
paste textarea "Cursor at row 3204"
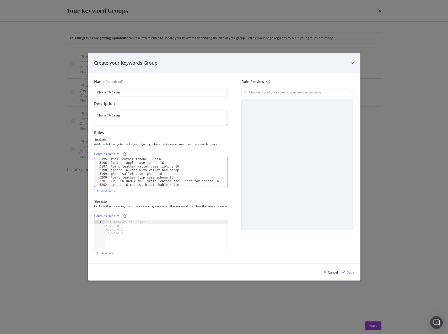
scroll to position [8561, 0]
click at [351, 275] on div "Save" at bounding box center [350, 273] width 7 height 4
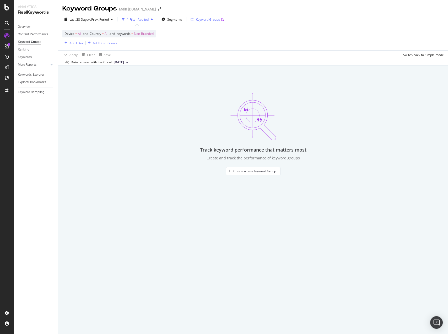
click at [212, 18] on div "Keyword Groups" at bounding box center [208, 19] width 24 height 4
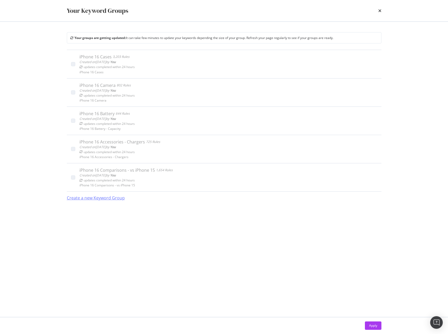
click at [104, 199] on div "Create a new Keyword Group" at bounding box center [96, 198] width 58 height 6
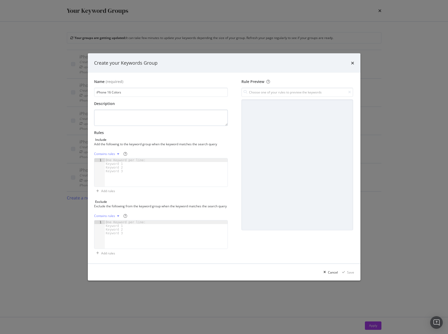
type input "iPhone 16 Colors"
click at [123, 118] on textarea "modal" at bounding box center [161, 118] width 134 height 16
paste textarea "iPhone 16 Colors"
type textarea "iPhone 16 Colors"
click at [123, 171] on div "modal" at bounding box center [166, 177] width 123 height 36
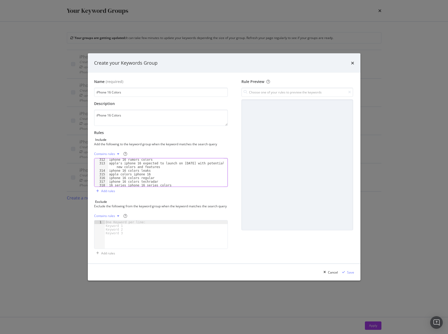
scroll to position [0, 0]
click at [350, 274] on div "Save" at bounding box center [350, 273] width 7 height 4
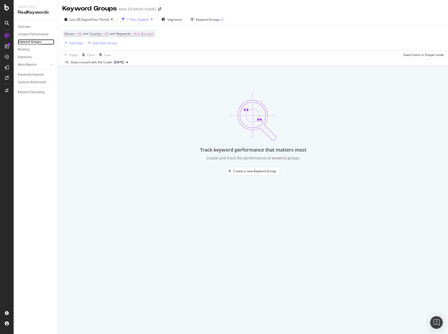
click at [30, 42] on div "Keyword Groups" at bounding box center [29, 42] width 23 height 6
click at [26, 58] on div "Keywords" at bounding box center [25, 58] width 14 height 6
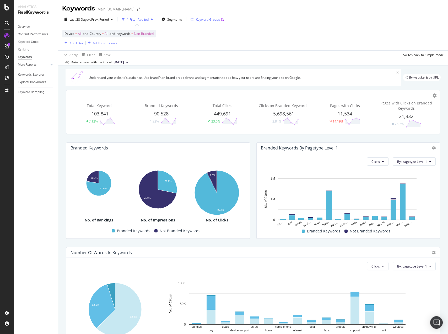
click at [206, 21] on div "Keyword Groups" at bounding box center [208, 19] width 24 height 4
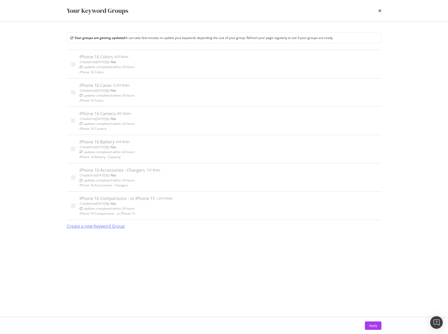
click at [106, 229] on div "Create a new Keyword Group" at bounding box center [96, 227] width 58 height 6
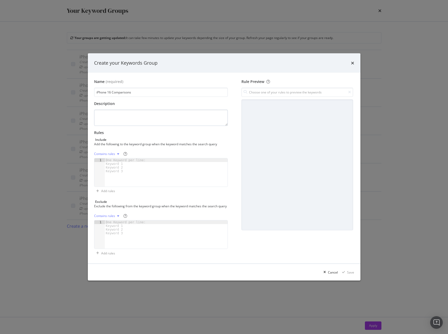
type input "iPhone 16 Comparisons"
click at [138, 114] on textarea "modal" at bounding box center [161, 118] width 134 height 16
paste textarea "iPhone 16 Comparisons"
click at [144, 113] on textarea "iPhone 16 Comparisons" at bounding box center [161, 118] width 134 height 16
paste textarea "iPhone 16 Comparisons - vs iPhone 15"
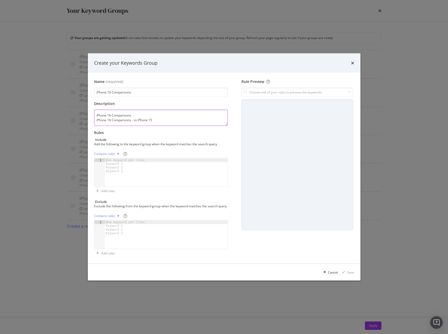
click at [172, 114] on textarea "iPhone 16 Comparisons iPhone 16 Comparisons - vs iPhone 15" at bounding box center [161, 118] width 134 height 16
paste textarea "- General iPhone 16 Comparisons - Within Series iPhone 16 Comparisons - vs Pixe…"
type textarea "iPhone 16 Comparisons - General iPhone 16 Comparisons - Within Series iPhone 16…"
click at [132, 177] on div "modal" at bounding box center [166, 177] width 123 height 36
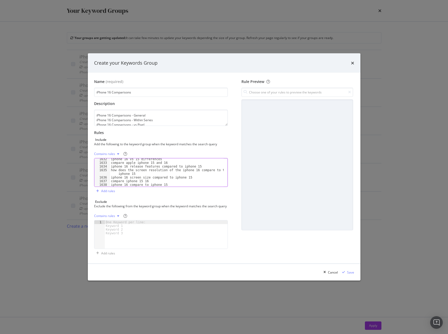
scroll to position [6107, 0]
click at [351, 275] on div "Save" at bounding box center [350, 273] width 7 height 4
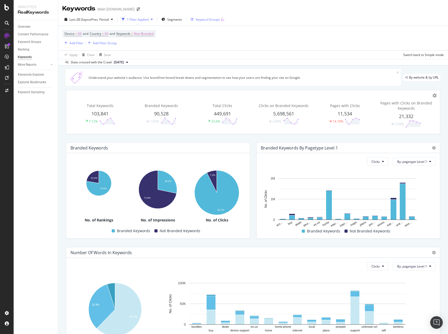
click at [196, 21] on div "Keyword Groups" at bounding box center [208, 19] width 34 height 4
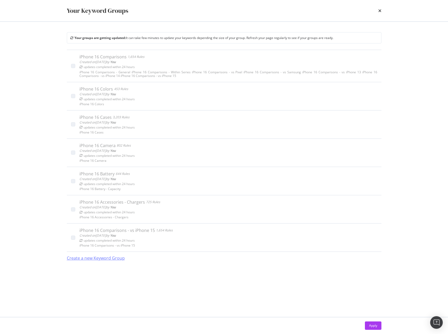
click at [102, 259] on div "Create a new Keyword Group" at bounding box center [96, 259] width 58 height 6
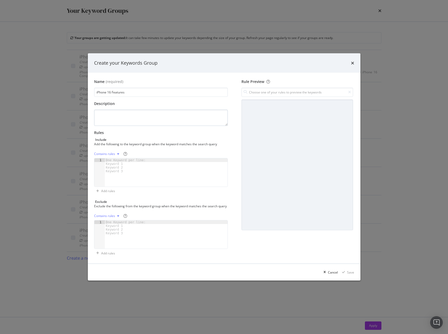
type input "iPhone 16 Features"
click at [135, 117] on textarea "modal" at bounding box center [161, 118] width 134 height 16
paste textarea "iPhone 16 Features"
type textarea "iPhone 16 Features"
click at [169, 171] on div "modal" at bounding box center [166, 177] width 123 height 36
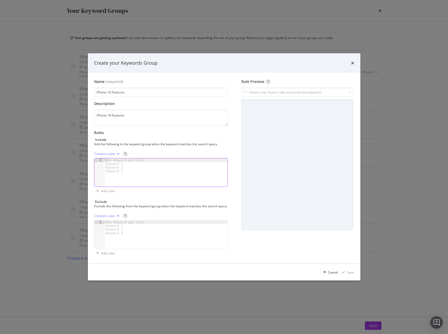
scroll to position [981, 0]
click at [343, 274] on icon "modal" at bounding box center [343, 272] width 3 height 3
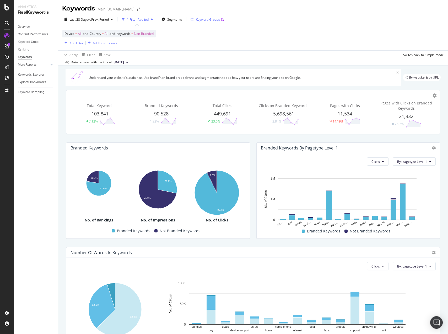
click at [221, 17] on div "Keyword Groups" at bounding box center [208, 19] width 34 height 8
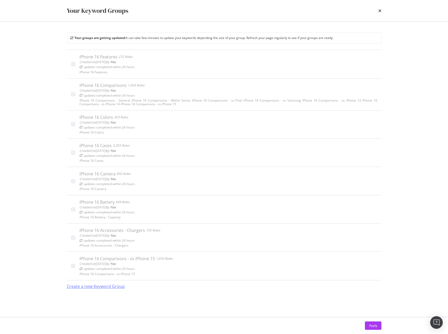
click at [85, 286] on div "Create a new Keyword Group" at bounding box center [96, 287] width 58 height 6
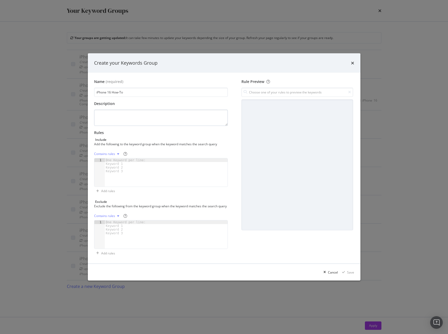
type input "iPhone 16 How-To"
click at [183, 117] on textarea "modal" at bounding box center [161, 118] width 134 height 16
paste textarea "iPhone 16 How-To"
type textarea "iPhone 16 How-To"
click at [165, 169] on div "modal" at bounding box center [166, 177] width 123 height 36
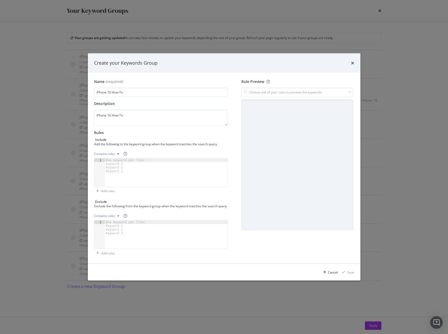
click at [157, 178] on div "modal" at bounding box center [166, 177] width 123 height 36
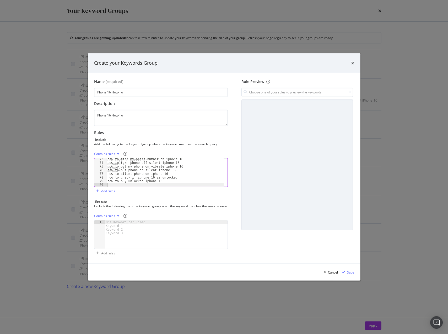
scroll to position [265, 0]
click at [347, 273] on div "Save" at bounding box center [350, 273] width 7 height 4
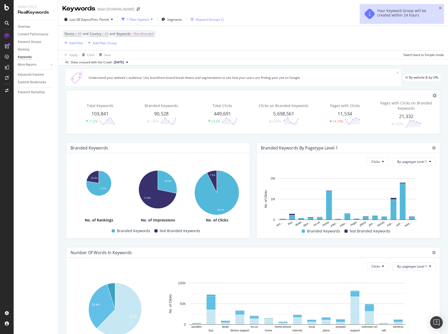
click at [209, 21] on div "Keyword Groups" at bounding box center [208, 19] width 24 height 4
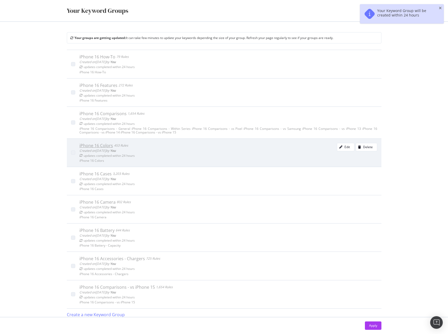
scroll to position [4, 0]
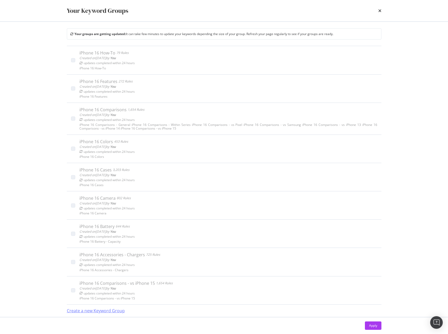
click at [114, 310] on div "Create a new Keyword Group" at bounding box center [96, 311] width 58 height 6
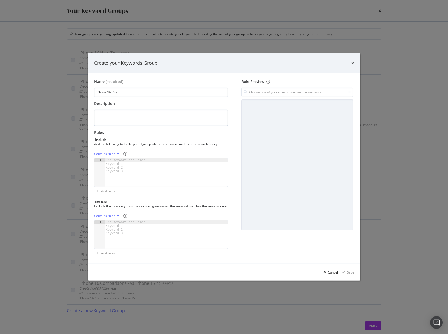
type input "iPhone 16 Plus"
click at [180, 110] on textarea "modal" at bounding box center [161, 118] width 134 height 16
paste textarea "iPhone 16 Plus"
type textarea "iPhone 16 Plus"
click at [189, 159] on div "modal" at bounding box center [166, 177] width 123 height 36
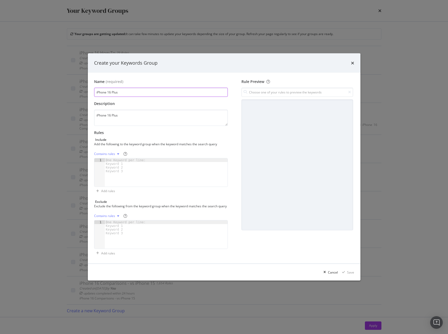
click at [145, 89] on input "iPhone 16 Plus" at bounding box center [161, 92] width 134 height 9
paste input "- General"
type input "iPhone 16 Plus - General"
click at [144, 121] on textarea "iPhone 16 Plus" at bounding box center [161, 118] width 134 height 16
paste textarea "- General"
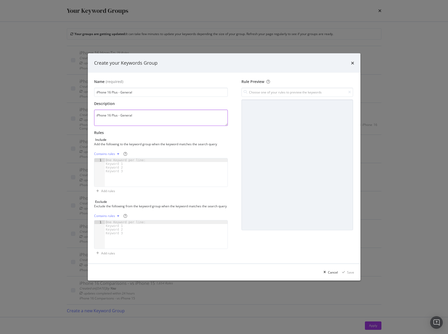
type textarea "iPhone 16 Plus - General"
drag, startPoint x: 153, startPoint y: 173, endPoint x: 192, endPoint y: 169, distance: 39.1
click at [153, 174] on div "modal" at bounding box center [166, 177] width 123 height 36
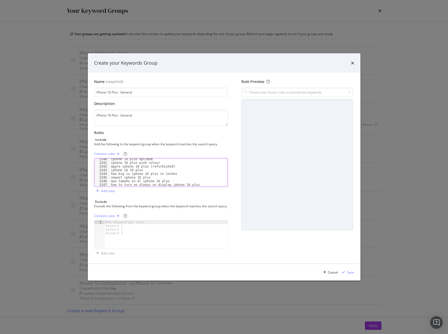
scroll to position [8239, 0]
click at [350, 274] on div "Save" at bounding box center [350, 273] width 7 height 4
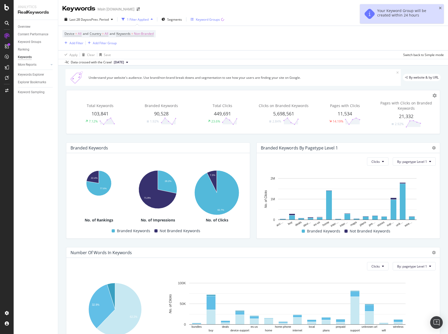
click at [215, 19] on div "Keyword Groups" at bounding box center [208, 19] width 24 height 4
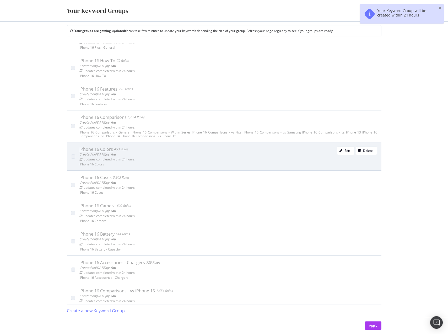
scroll to position [25, 0]
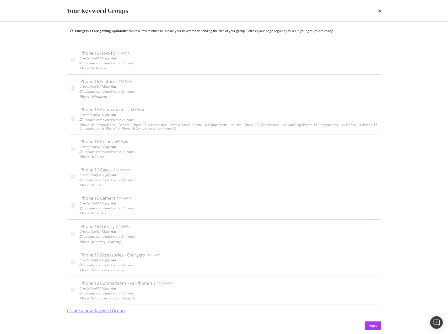
click at [107, 313] on div "Create a new Keyword Group" at bounding box center [96, 311] width 58 height 6
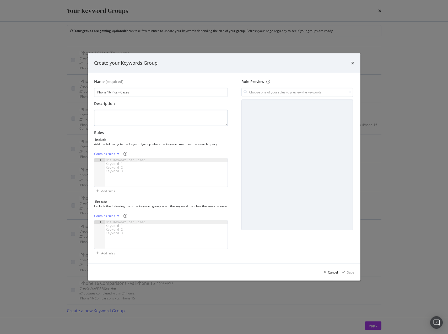
type input "iPhone 16 Plus - Cases"
click at [133, 110] on textarea "modal" at bounding box center [161, 118] width 134 height 16
paste textarea "iPhone 16 Plus - Cases"
type textarea "iPhone 16 Plus - Cases"
click at [129, 166] on div "One Keyword per line: Keyword 1 Keyword 2 Keyword 3" at bounding box center [127, 166] width 44 height 15
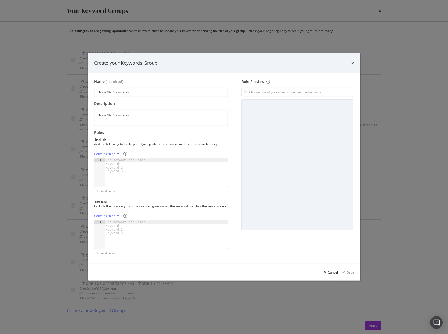
click at [128, 166] on div "One Keyword per line: Keyword 1 Keyword 2 Keyword 3" at bounding box center [127, 166] width 44 height 15
click at [136, 160] on div "iPhone 16 Plus - Cases" at bounding box center [166, 177] width 123 height 36
click at [136, 159] on div "iPhone 16 Plus - Cases" at bounding box center [166, 177] width 123 height 36
click at [135, 159] on div "iPhone 16 Plus - Cases" at bounding box center [166, 177] width 123 height 36
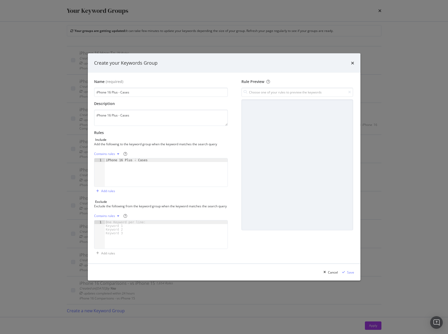
click at [125, 161] on div "iPhone 16 Plus - Cases" at bounding box center [166, 177] width 123 height 36
click at [115, 159] on div "iPhone 16 Plus - Cases" at bounding box center [166, 177] width 123 height 36
click at [119, 175] on div "iPhone 16 Plus - Cases" at bounding box center [166, 177] width 123 height 36
click at [125, 164] on div "iPhone 16 Plus - Cases" at bounding box center [166, 177] width 123 height 36
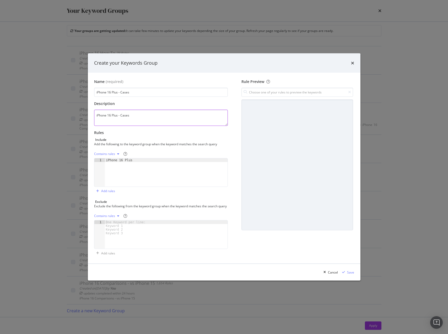
click at [125, 115] on textarea "iPhone 16 Plus - Cases" at bounding box center [161, 118] width 134 height 16
click at [141, 158] on div "1 iPhone 16 Plus XXXXXXXXXXXXXXXXXXXXXXXXXXXXXXXXXXXXXXXXXXXXXXXXXXXXXXXXXXXXXX…" at bounding box center [161, 172] width 134 height 29
click at [139, 160] on div "iPhone 16 Plus" at bounding box center [166, 177] width 123 height 36
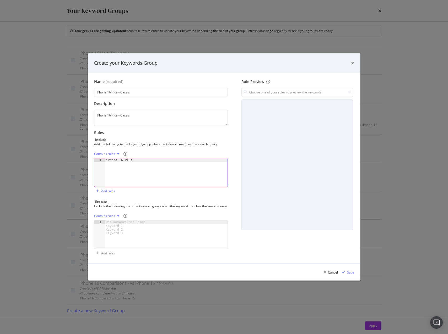
paste textarea "Cases"
type textarea "iPhone 16 Plus Cases"
click at [143, 168] on div "iPhone 16 Plus Cases" at bounding box center [166, 177] width 123 height 36
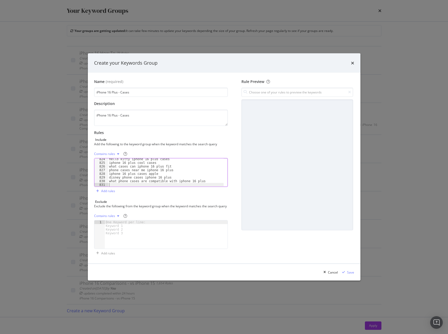
scroll to position [3021, 0]
click at [349, 275] on div "Save" at bounding box center [350, 273] width 7 height 4
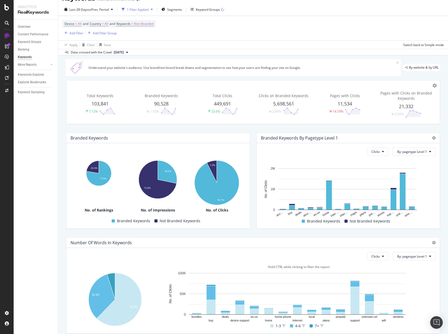
scroll to position [0, 0]
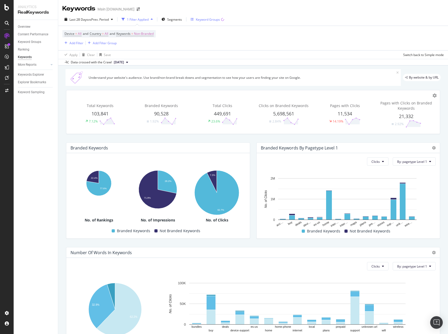
click at [214, 19] on div "Keyword Groups" at bounding box center [208, 19] width 24 height 4
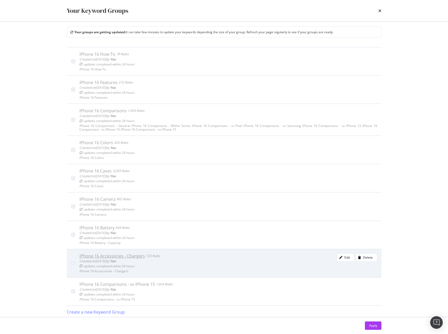
scroll to position [7, 0]
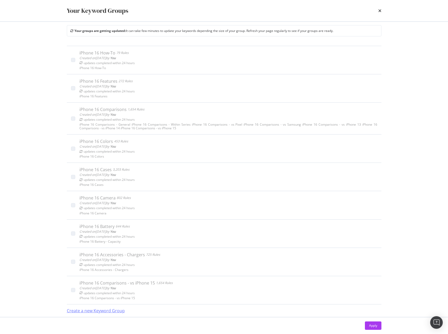
click at [114, 314] on div "Create a new Keyword Group" at bounding box center [96, 311] width 58 height 12
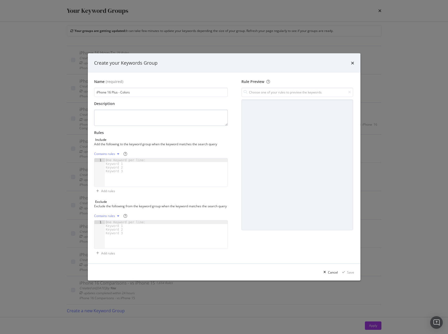
type input "iPhone 16 Plus - Colors"
click at [148, 111] on textarea "modal" at bounding box center [161, 118] width 134 height 16
paste textarea "iPhone 16 Plus - Colors"
type textarea "iPhone 16 Plus - Colors"
click at [145, 167] on div "modal" at bounding box center [166, 177] width 123 height 36
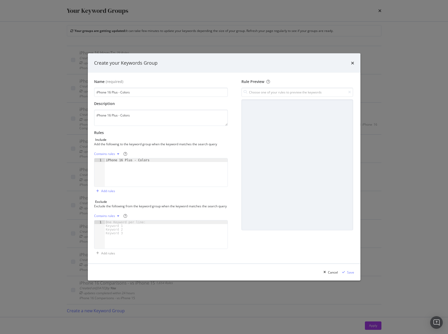
click at [135, 159] on div "iPhone 16 Plus - Colors" at bounding box center [166, 177] width 123 height 36
type textarea "iPhone 16 Plus Colors"
drag, startPoint x: 196, startPoint y: 170, endPoint x: 195, endPoint y: 165, distance: 4.5
click at [196, 170] on div "iPhone 16 Plus Colors" at bounding box center [166, 177] width 123 height 36
paste textarea "Cursor at row 96"
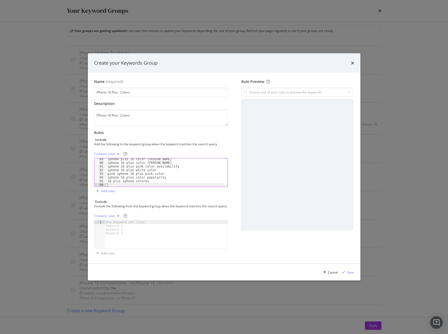
scroll to position [324, 0]
click at [351, 275] on div "Save" at bounding box center [350, 273] width 7 height 4
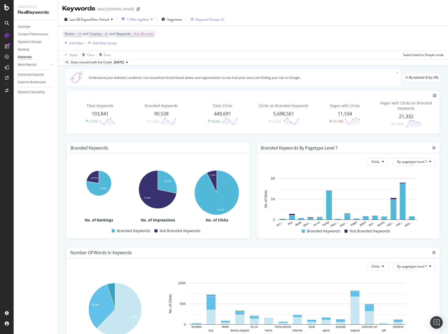
click at [205, 20] on div "Keyword Groups" at bounding box center [208, 19] width 24 height 4
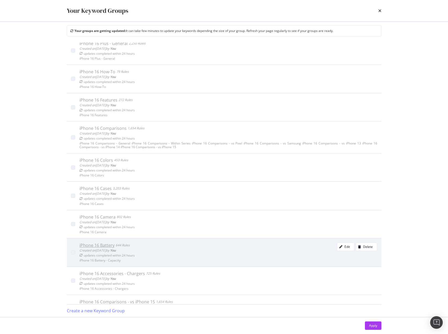
scroll to position [82, 0]
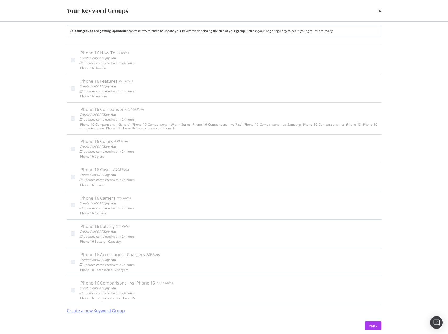
click at [119, 313] on div "Create a new Keyword Group" at bounding box center [96, 311] width 58 height 6
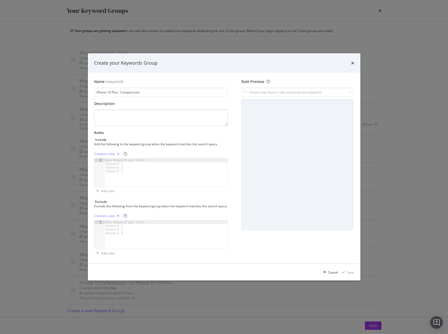
type input "iPhone 16 Plus - Comparisons"
click at [145, 120] on textarea "modal" at bounding box center [161, 118] width 134 height 16
paste textarea "iPhone 16 Plus - Comparisons"
type textarea "iPhone 16 Plus - Comparisons"
click at [145, 169] on div "modal" at bounding box center [166, 177] width 123 height 36
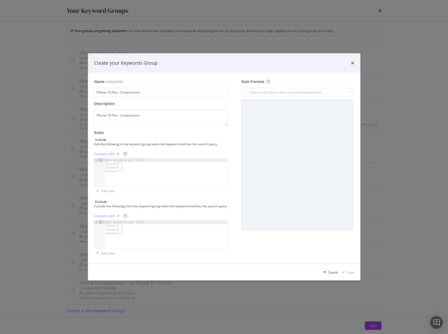
click at [142, 166] on div "One Keyword per line: Keyword 1 Keyword 2 Keyword 3" at bounding box center [127, 166] width 44 height 15
click at [127, 164] on div "One Keyword per line: Keyword 1 Keyword 2 Keyword 3" at bounding box center [127, 166] width 44 height 15
click at [121, 168] on div "One Keyword per line: Keyword 1 Keyword 2 Keyword 3" at bounding box center [127, 166] width 44 height 15
paste textarea "Cursor at row 1"
click at [135, 159] on div "iPhone 16 Plus - Comparisons" at bounding box center [166, 177] width 123 height 36
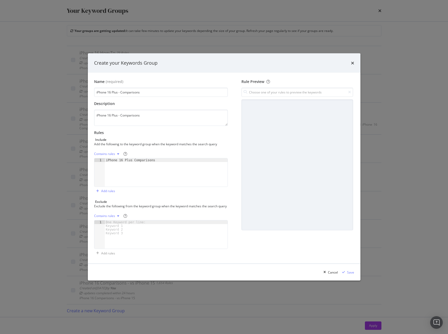
type textarea "iPhone 16 Plus Comparisons"
click at [154, 179] on div "iPhone 16 Plus Comparisons" at bounding box center [166, 177] width 123 height 36
paste textarea "Cursor at row 1"
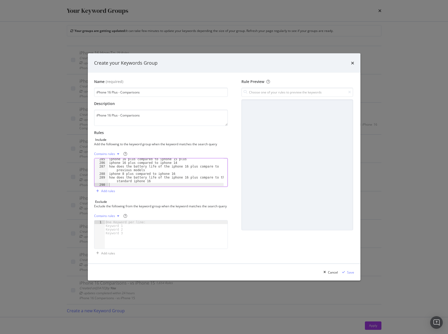
scroll to position [1054, 0]
type textarea "iPhone 16 Plus Comparisons"
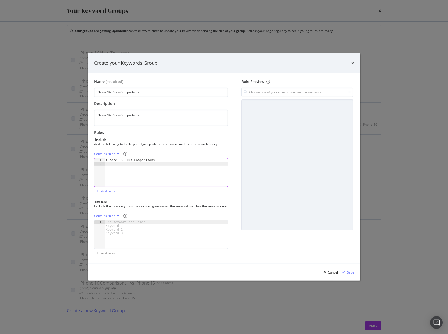
paste textarea "Cursor at row 291"
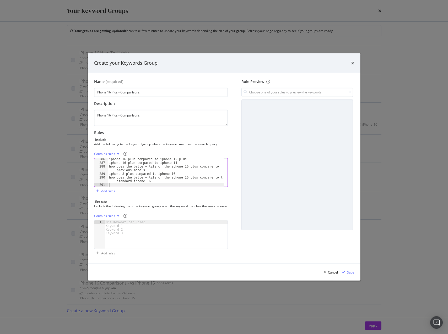
scroll to position [1058, 0]
click at [353, 272] on div "Save" at bounding box center [347, 273] width 14 height 8
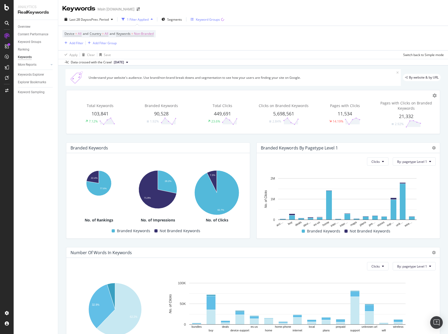
click at [200, 22] on div "Keyword Groups" at bounding box center [208, 19] width 34 height 8
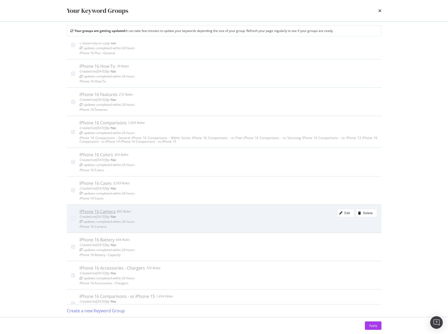
scroll to position [110, 0]
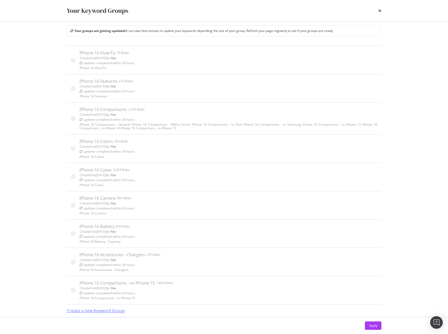
click at [118, 311] on div "Create a new Keyword Group" at bounding box center [96, 311] width 58 height 6
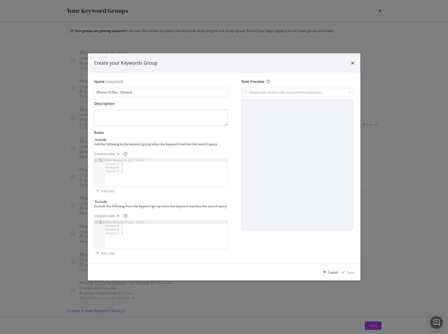
type input "iPhone 16 Plus - General"
click at [147, 118] on textarea "modal" at bounding box center [161, 118] width 134 height 16
paste textarea "iPhone 16 Plus - General"
type textarea "iPhone 16 Plus - General"
click at [181, 165] on div "modal" at bounding box center [166, 177] width 123 height 36
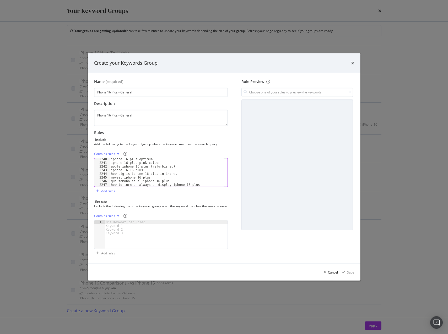
scroll to position [8239, 0]
drag, startPoint x: 328, startPoint y: 273, endPoint x: 351, endPoint y: 260, distance: 26.2
click at [328, 273] on div "Cancel" at bounding box center [333, 273] width 10 height 4
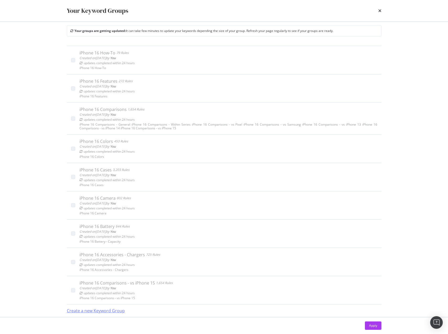
click at [108, 314] on div "Create a new Keyword Group" at bounding box center [96, 311] width 58 height 12
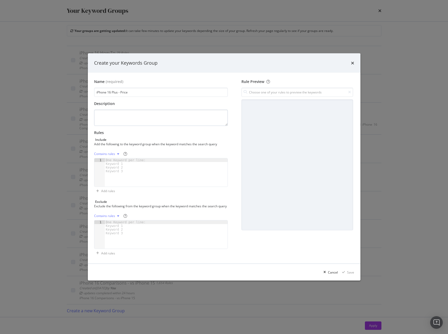
type input "iPhone 16 Plus - Price"
click at [165, 114] on textarea "modal" at bounding box center [161, 118] width 134 height 16
paste textarea "iPhone 16 Plus - Price"
type textarea "iPhone 16 Plus - Price"
click at [166, 166] on div "modal" at bounding box center [166, 177] width 123 height 36
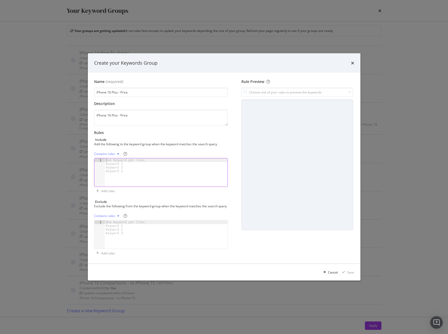
click at [119, 178] on div "modal" at bounding box center [166, 177] width 123 height 36
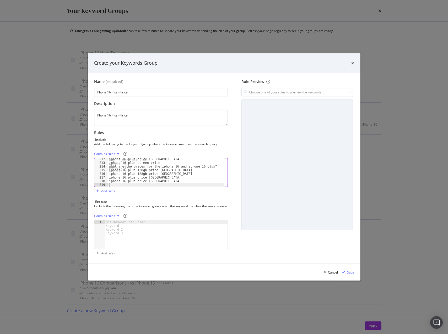
scroll to position [775, 0]
click at [352, 275] on div "Save" at bounding box center [350, 273] width 7 height 4
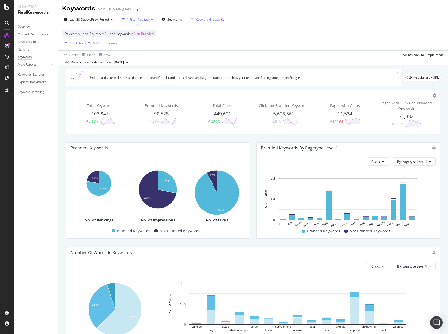
click at [207, 19] on div "Keyword Groups" at bounding box center [208, 19] width 24 height 4
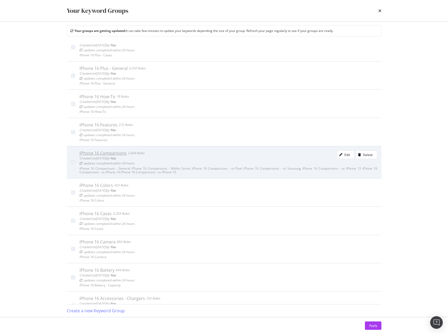
scroll to position [139, 0]
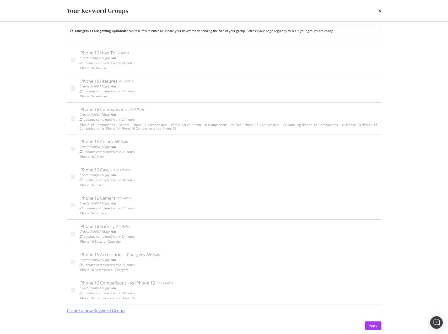
click at [118, 313] on div "Create a new Keyword Group" at bounding box center [96, 311] width 58 height 6
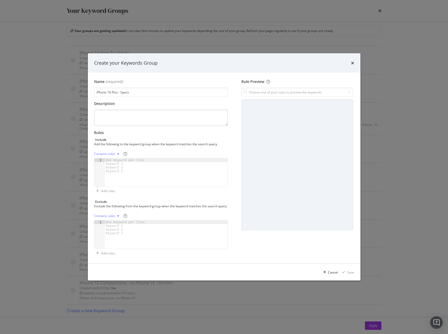
type input "iPhone 16 Plus - Specs"
click at [152, 119] on textarea "modal" at bounding box center [161, 118] width 134 height 16
paste textarea "iPhone 16 Plus - Specs"
type textarea "iPhone 16 Plus - Specs"
click at [152, 164] on div "modal" at bounding box center [166, 177] width 123 height 36
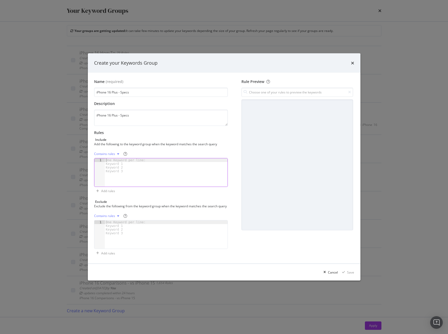
click at [156, 166] on div "modal" at bounding box center [166, 177] width 123 height 36
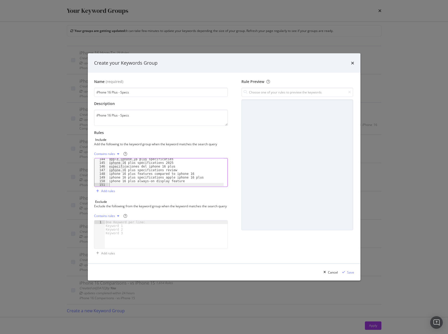
scroll to position [526, 0]
click at [355, 277] on div "Cancel Save" at bounding box center [224, 272] width 273 height 17
click at [353, 275] on div "Save" at bounding box center [350, 273] width 7 height 4
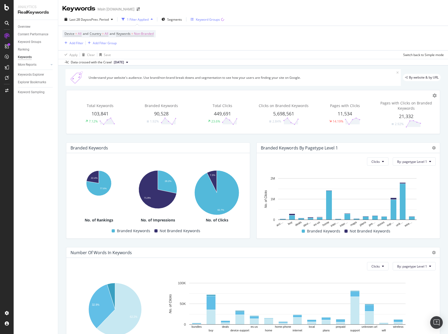
click at [202, 18] on div "Keyword Groups" at bounding box center [208, 19] width 24 height 4
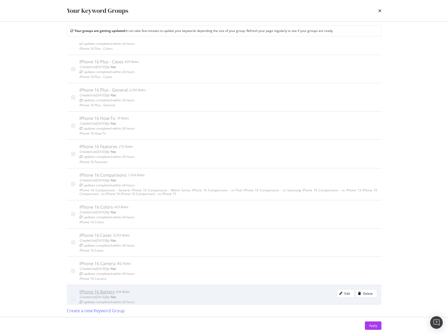
scroll to position [167, 0]
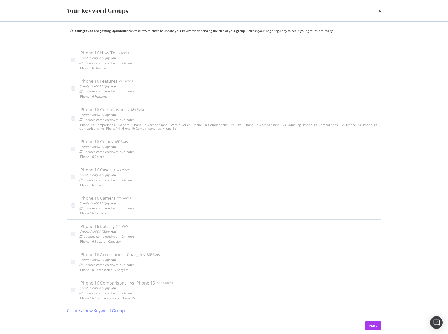
click at [110, 312] on div "Create a new Keyword Group" at bounding box center [96, 311] width 58 height 6
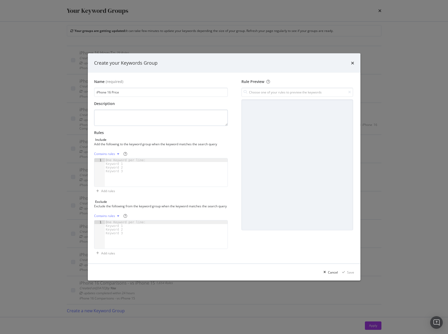
type input "iPhone 16 Price"
click at [163, 115] on textarea "modal" at bounding box center [161, 118] width 134 height 16
paste textarea "iPhone 16 Price"
type textarea "iPhone 16 Price"
click at [165, 162] on div "modal" at bounding box center [166, 177] width 123 height 36
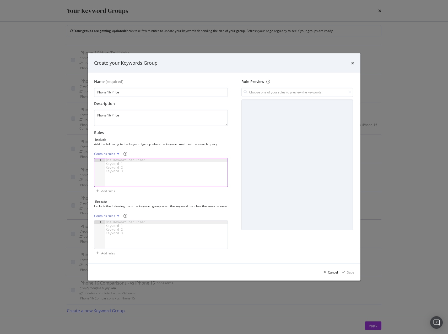
click at [159, 170] on div "modal" at bounding box center [166, 177] width 123 height 36
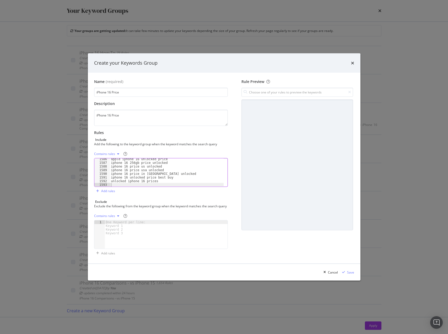
scroll to position [5825, 0]
click at [351, 275] on div "Save" at bounding box center [350, 273] width 7 height 4
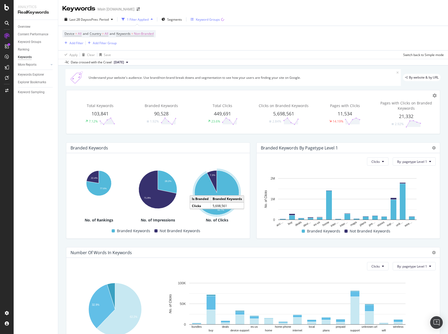
click at [193, 20] on icon "button" at bounding box center [192, 19] width 3 height 3
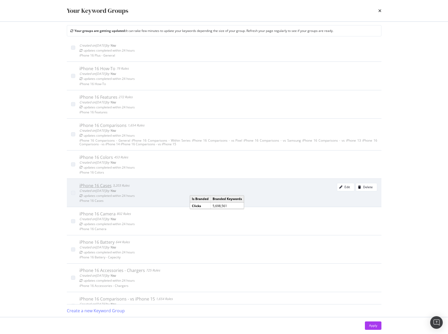
scroll to position [195, 0]
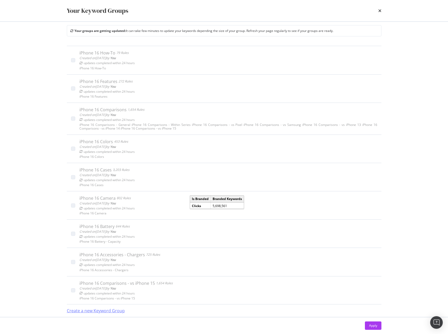
click at [85, 310] on div "Create a new Keyword Group" at bounding box center [96, 311] width 58 height 6
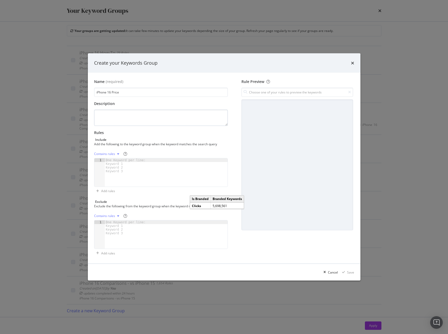
type input "iPhone 16 Price"
click at [125, 115] on textarea "modal" at bounding box center [161, 118] width 134 height 16
paste textarea "iPhone 16 Price"
type textarea "iPhone 16 Price"
click at [125, 164] on div "One Keyword per line: Keyword 1 Keyword 2 Keyword 3" at bounding box center [127, 166] width 44 height 15
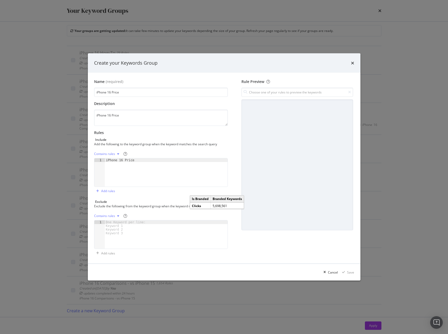
click at [203, 245] on div "modal" at bounding box center [166, 239] width 123 height 36
type textarea "iPhone 16 Price"
click at [181, 174] on div "iPhone 16 Price" at bounding box center [166, 177] width 123 height 36
click at [190, 245] on div "modal" at bounding box center [166, 239] width 123 height 36
click at [350, 61] on div "Create your Keywords Group" at bounding box center [224, 63] width 260 height 7
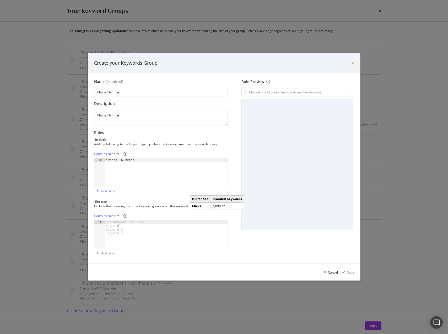
click at [353, 61] on icon "times" at bounding box center [352, 63] width 3 height 4
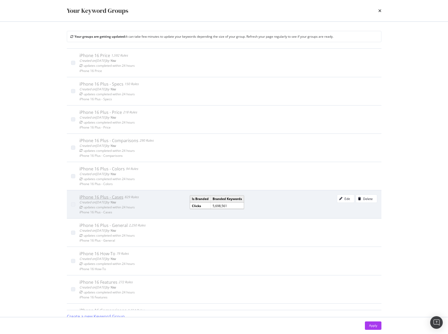
scroll to position [0, 0]
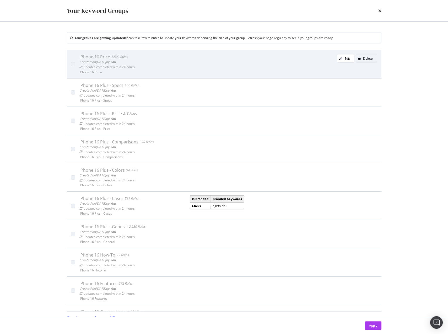
click at [363, 60] on div "Delete" at bounding box center [368, 58] width 10 height 4
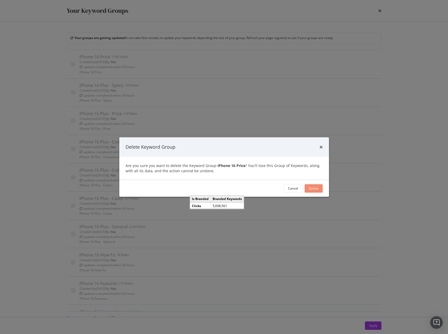
click at [308, 189] on button "Delete" at bounding box center [314, 188] width 18 height 8
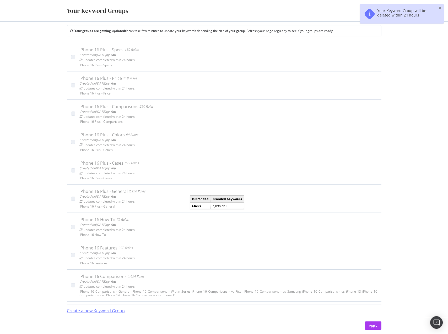
click at [120, 312] on div "Create a new Keyword Group" at bounding box center [96, 311] width 58 height 6
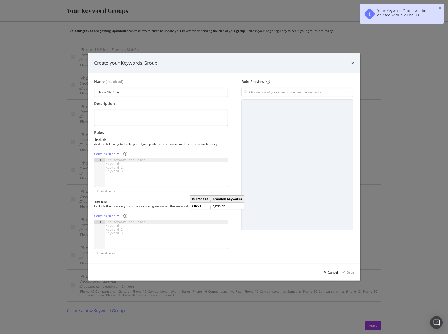
type input "iPhone 16 Price"
click at [118, 110] on textarea "modal" at bounding box center [161, 118] width 134 height 16
paste textarea "iPhone 16 Price"
type textarea "iPhone 16 Price"
click at [122, 174] on div "modal" at bounding box center [166, 177] width 123 height 36
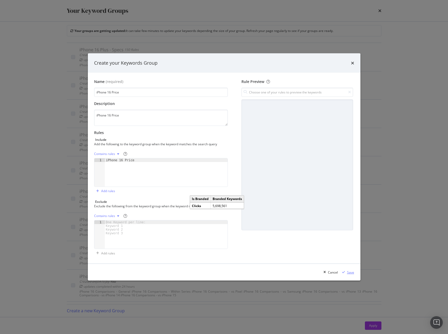
click at [347, 274] on div "modal" at bounding box center [343, 272] width 7 height 3
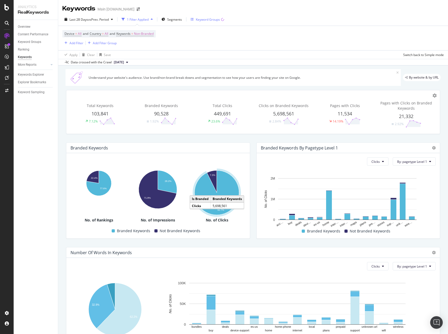
click at [203, 20] on div "Keyword Groups" at bounding box center [208, 19] width 24 height 4
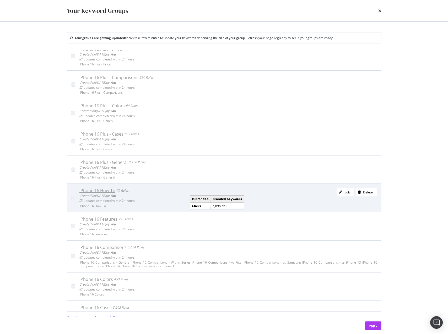
scroll to position [0, 0]
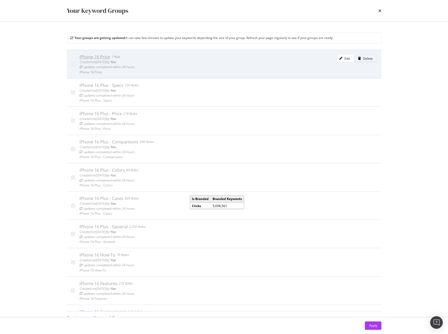
click at [356, 62] on div "Delete" at bounding box center [364, 58] width 17 height 7
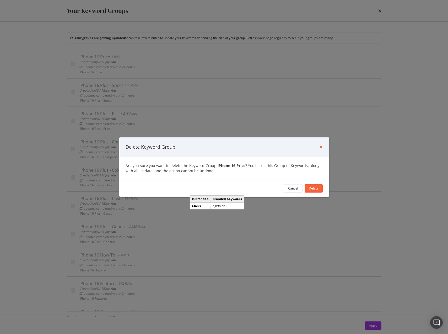
click at [322, 147] on icon "times" at bounding box center [321, 147] width 3 height 4
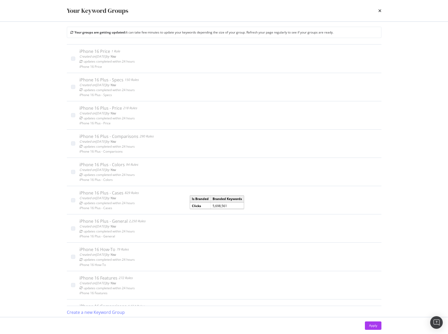
scroll to position [7, 0]
click at [105, 313] on div "Create a new Keyword Group" at bounding box center [96, 311] width 58 height 6
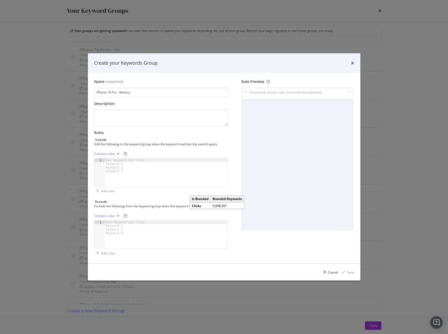
type input "iPhone 16 Pro - Battery"
click at [144, 173] on div "modal" at bounding box center [166, 177] width 123 height 36
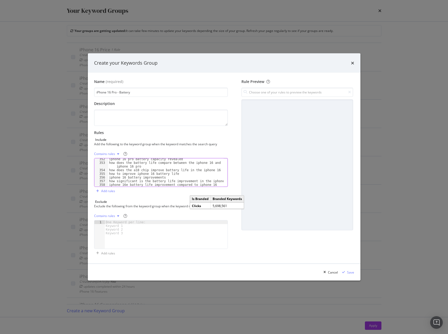
scroll to position [1326, 0]
click at [145, 88] on input "iPhone 16 Pro - Battery" at bounding box center [161, 92] width 134 height 9
click at [133, 117] on textarea "modal" at bounding box center [161, 118] width 134 height 16
paste textarea "iPhone 16 Pro - Battery"
type textarea "iPhone 16 Pro - Battery"
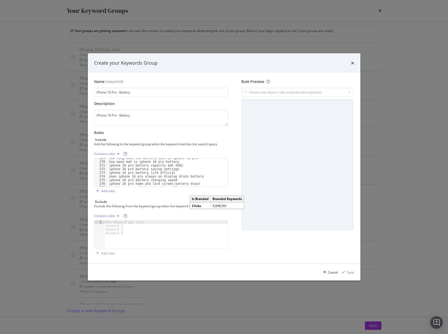
scroll to position [996, 0]
click at [351, 275] on div "Save" at bounding box center [350, 273] width 7 height 4
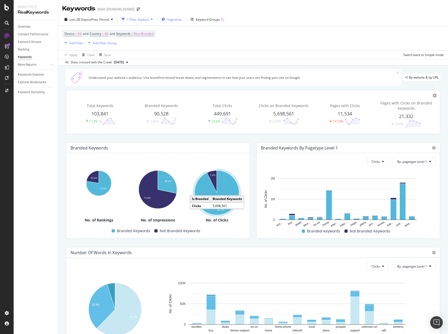
click at [173, 21] on span "Segments" at bounding box center [174, 19] width 15 height 4
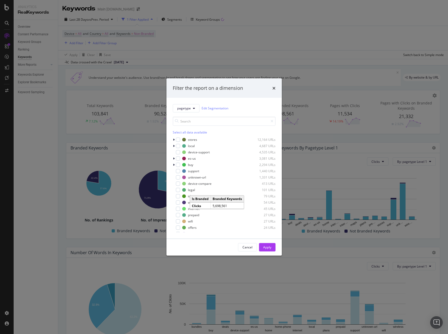
click at [177, 22] on div "Filter the report on a dimension pagetype Edit Segmentation Select all data ava…" at bounding box center [224, 167] width 448 height 334
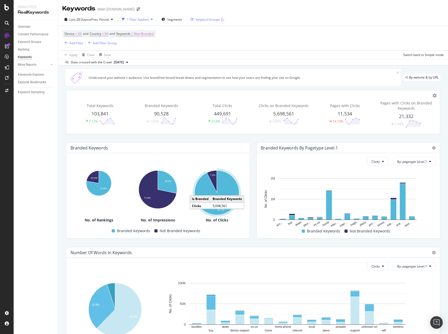
click at [202, 20] on div "Keyword Groups" at bounding box center [208, 19] width 24 height 4
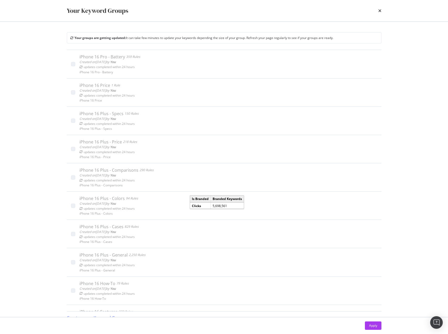
scroll to position [7, 0]
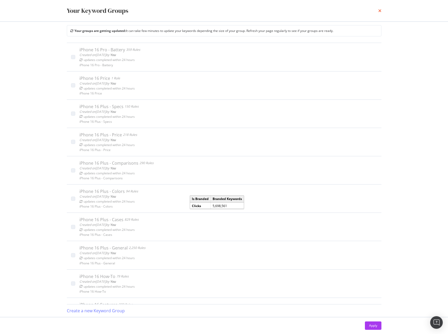
click at [379, 12] on icon "times" at bounding box center [379, 11] width 3 height 4
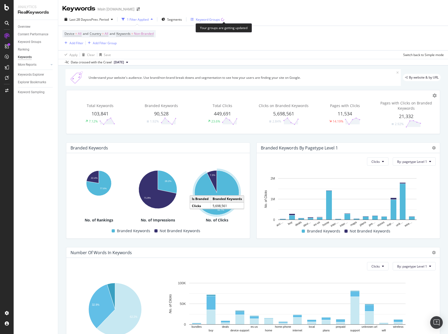
click at [224, 21] on icon "button" at bounding box center [223, 20] width 4 height 4
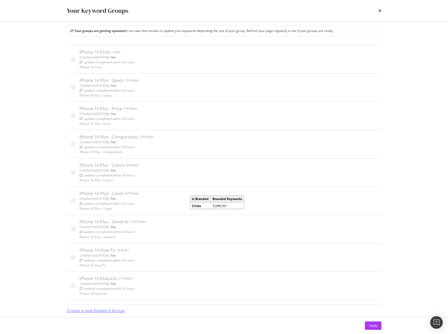
scroll to position [183, 0]
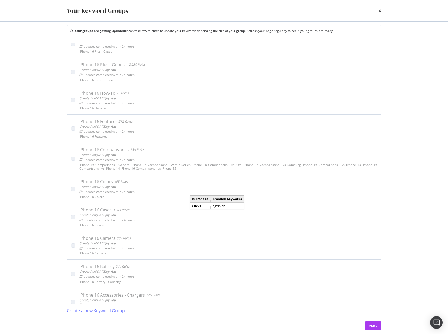
click at [110, 313] on div "Create a new Keyword Group" at bounding box center [96, 311] width 58 height 6
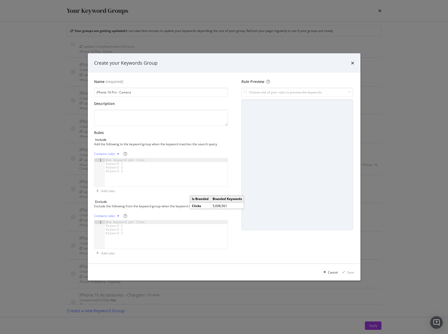
type input "iPhone 16 Pro - Camera"
click at [140, 124] on div "Name (required) iPhone 16 Pro - Camera Description Rules Include Add the follow…" at bounding box center [163, 168] width 138 height 179
click at [142, 120] on textarea "modal" at bounding box center [161, 118] width 134 height 16
paste textarea "iPhone 16 Pro - Camera"
type textarea "iPhone 16 Pro - Camera"
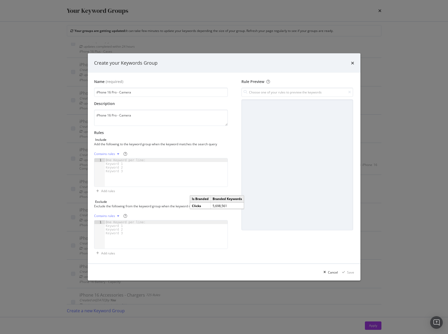
click at [154, 170] on div "modal" at bounding box center [166, 177] width 123 height 36
click at [171, 163] on div "modal" at bounding box center [166, 177] width 123 height 36
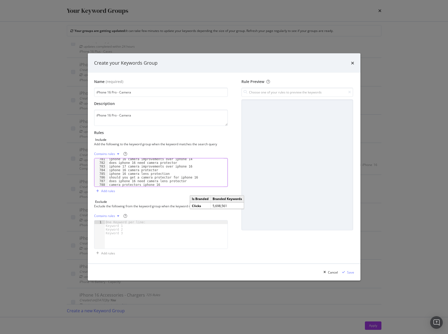
scroll to position [2896, 0]
click at [352, 275] on div "Save" at bounding box center [350, 273] width 7 height 4
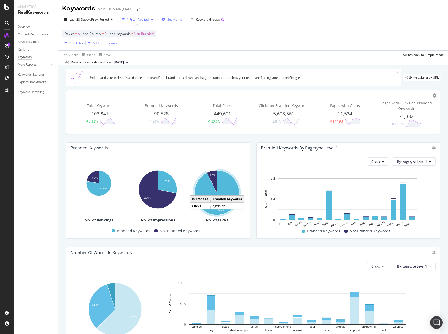
click at [171, 21] on span "Segments" at bounding box center [174, 19] width 15 height 4
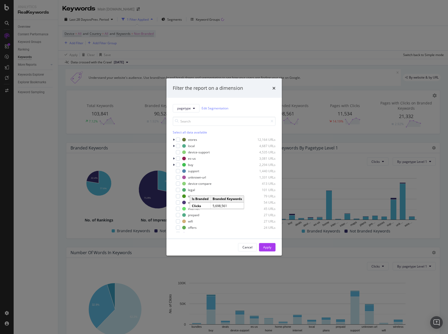
click at [210, 43] on div "Filter the report on a dimension pagetype Edit Segmentation Select all data ava…" at bounding box center [224, 167] width 448 height 334
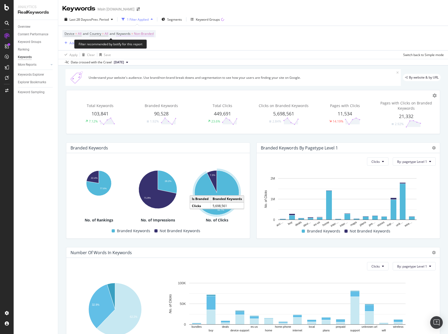
click at [147, 33] on span "Non-Branded" at bounding box center [144, 33] width 20 height 7
click at [232, 44] on div "Device = All and Country = All and Keywords = Non-Branded Add Filter Add Filter…" at bounding box center [252, 38] width 381 height 24
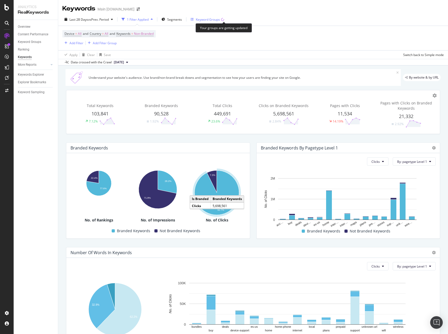
click at [224, 20] on icon "button" at bounding box center [222, 19] width 3 height 3
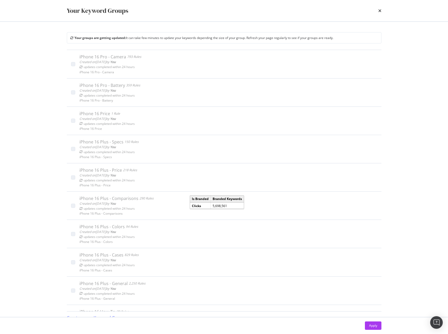
scroll to position [7, 0]
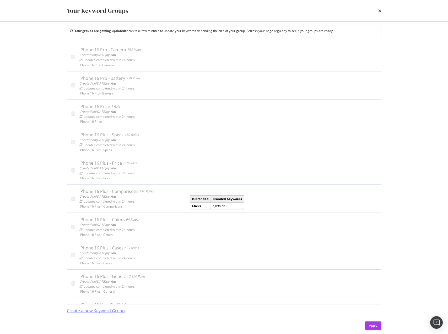
click at [107, 312] on div "Create a new Keyword Group" at bounding box center [96, 311] width 58 height 6
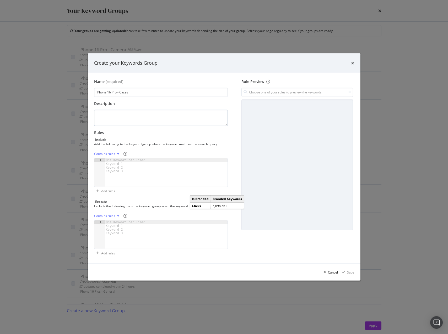
type input "iPhone 16 Pro - Cases"
click at [142, 120] on textarea "modal" at bounding box center [161, 118] width 134 height 16
paste textarea "iPhone 16 Pro - Cases"
type textarea "iPhone 16 Pro - Cases"
click at [156, 170] on div "modal" at bounding box center [166, 177] width 123 height 36
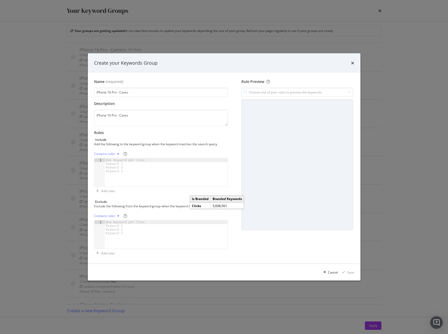
click at [170, 170] on div "modal" at bounding box center [166, 177] width 123 height 36
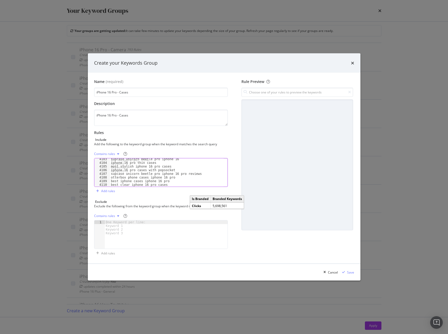
scroll to position [8561, 0]
